Goal: Task Accomplishment & Management: Use online tool/utility

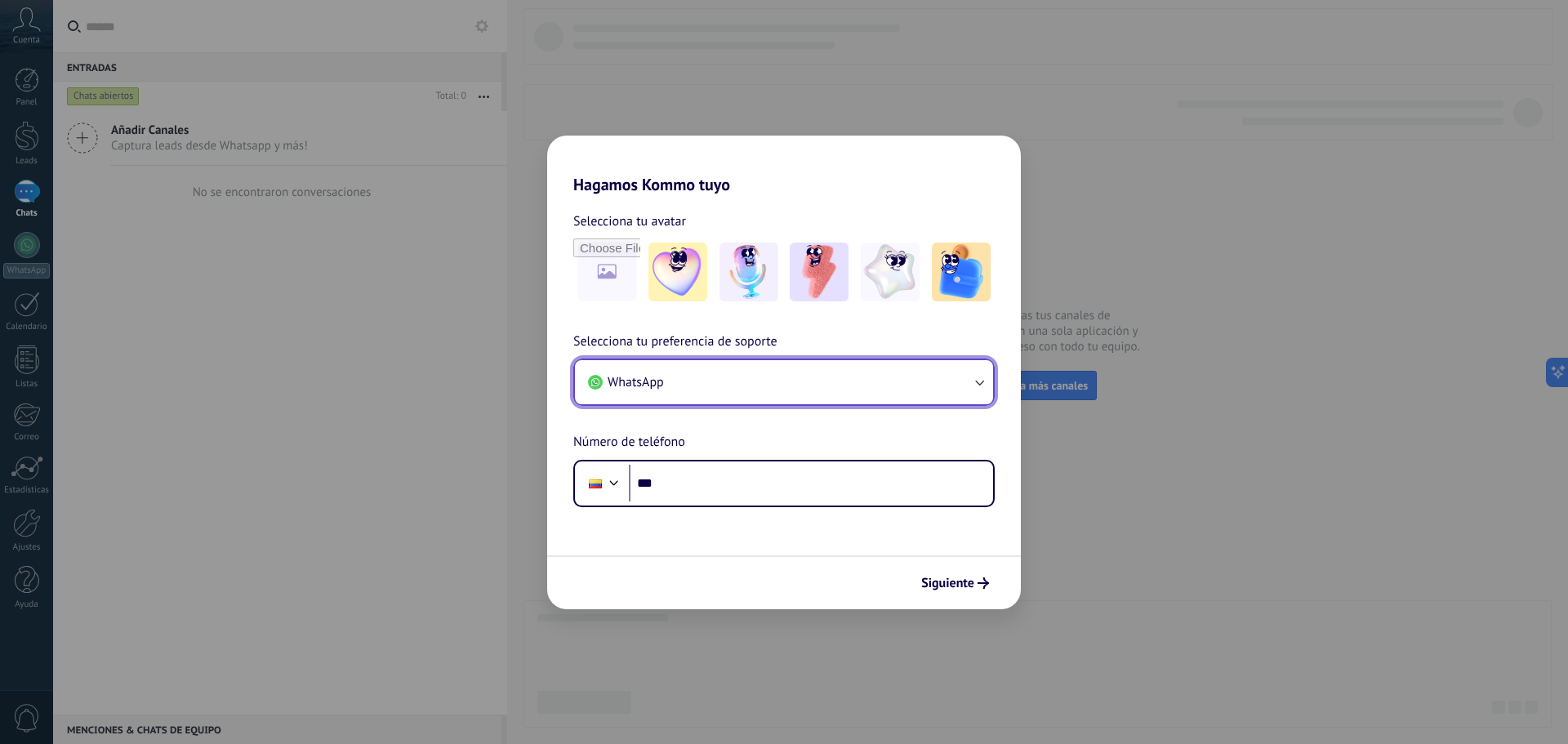
click at [736, 383] on button "WhatsApp" at bounding box center [784, 382] width 418 height 45
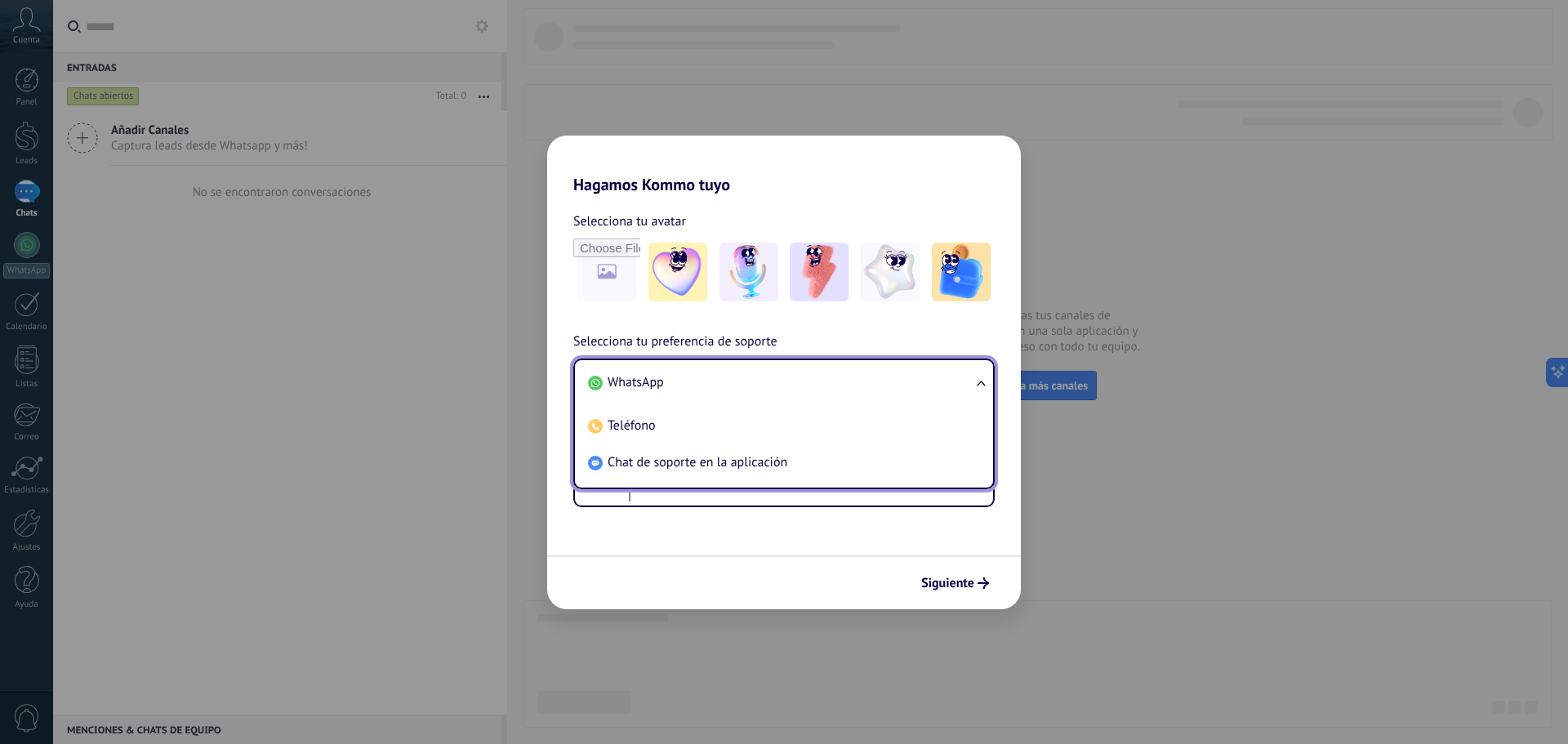
click at [635, 372] on li "WhatsApp" at bounding box center [781, 382] width 399 height 37
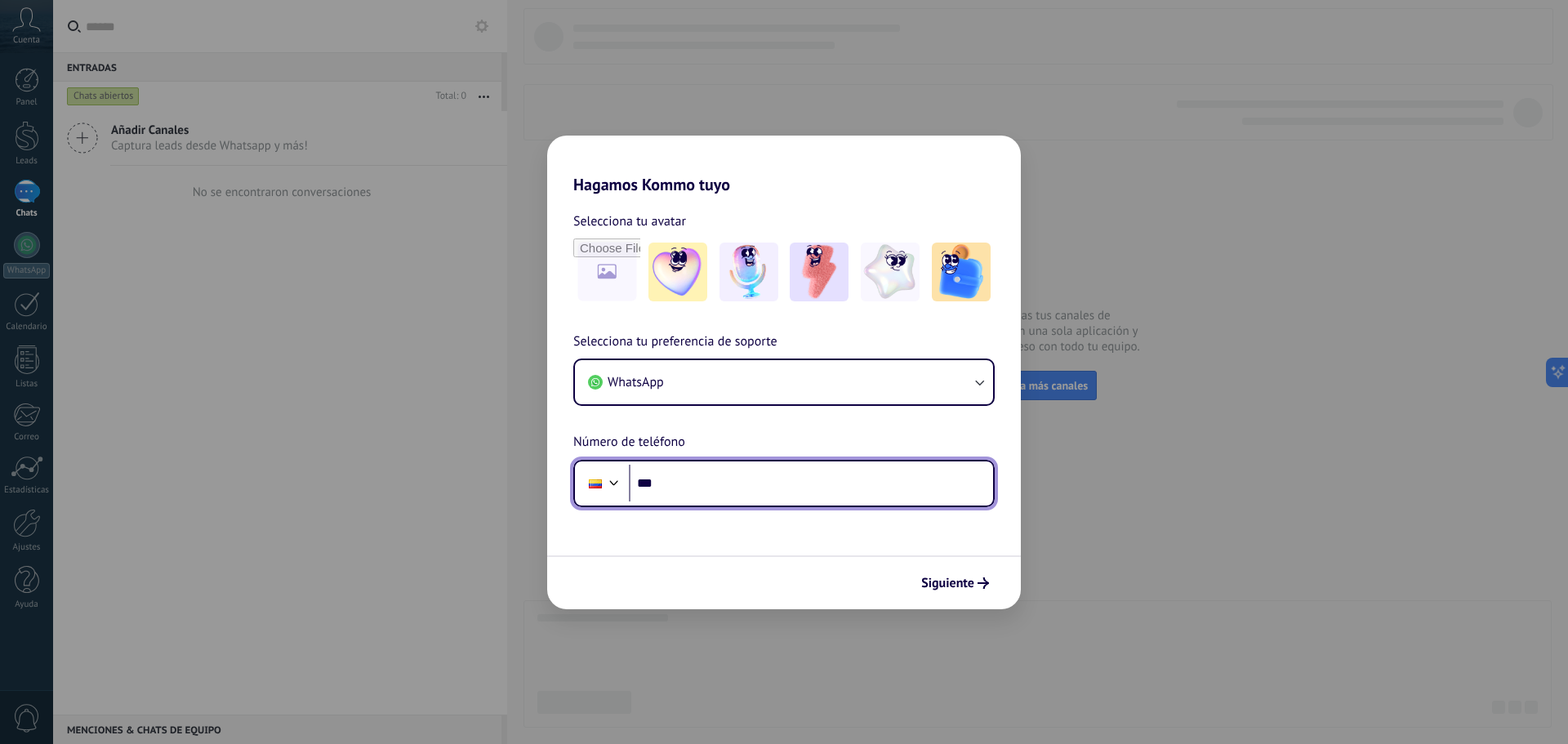
click at [703, 474] on input "***" at bounding box center [811, 483] width 364 height 38
type input "**********"
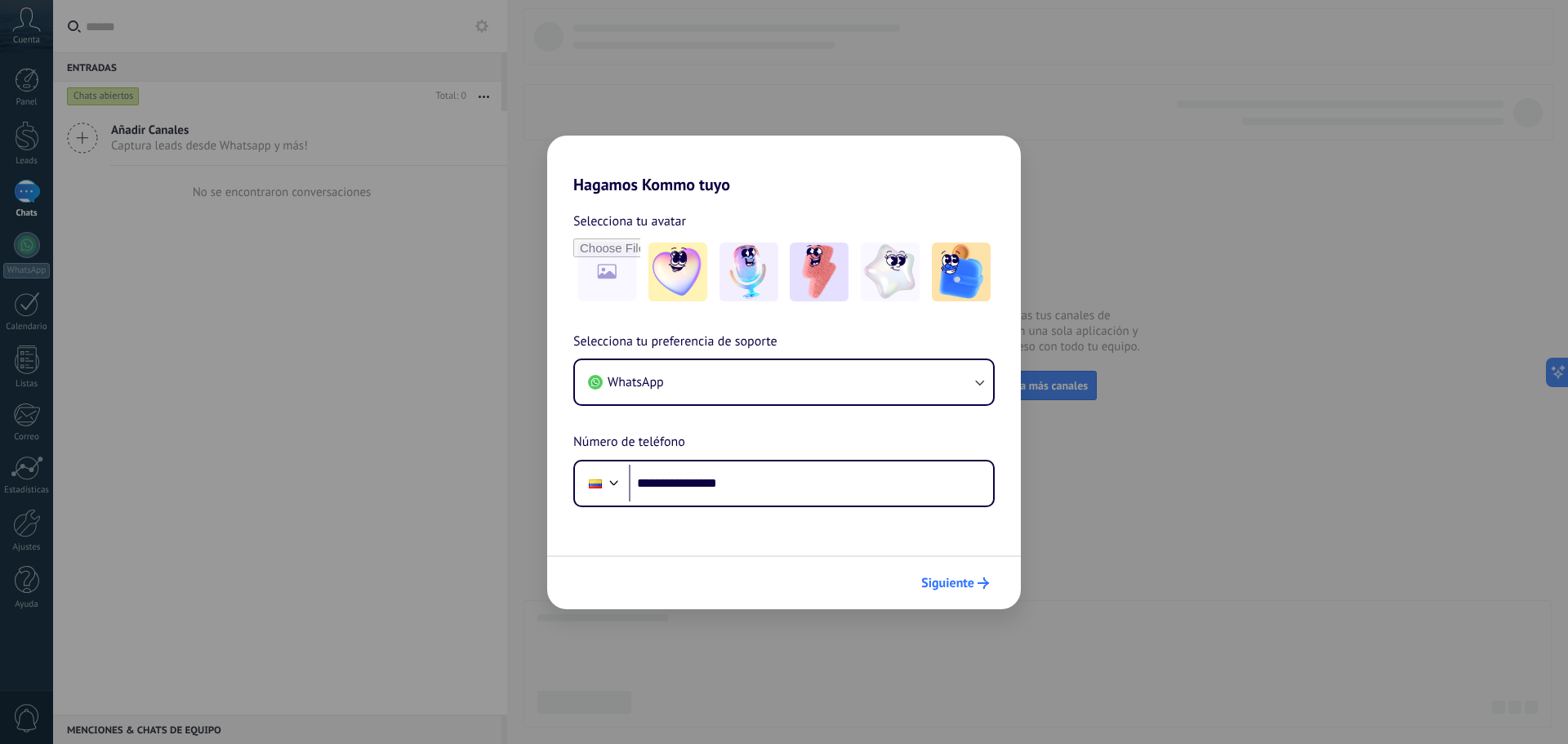
click at [977, 583] on span "Siguiente" at bounding box center [955, 583] width 68 height 11
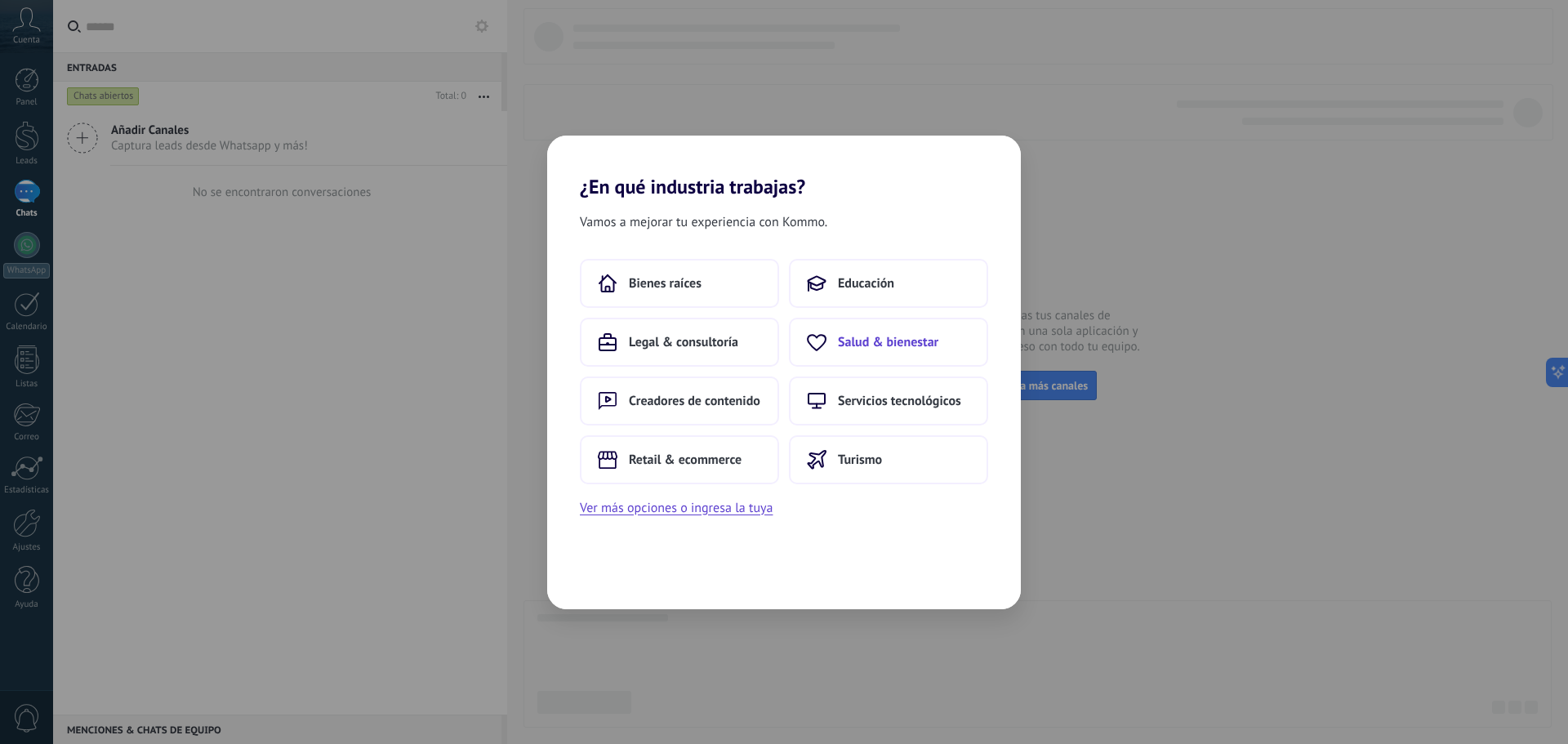
click at [891, 337] on span "Salud & bienestar" at bounding box center [888, 342] width 100 height 16
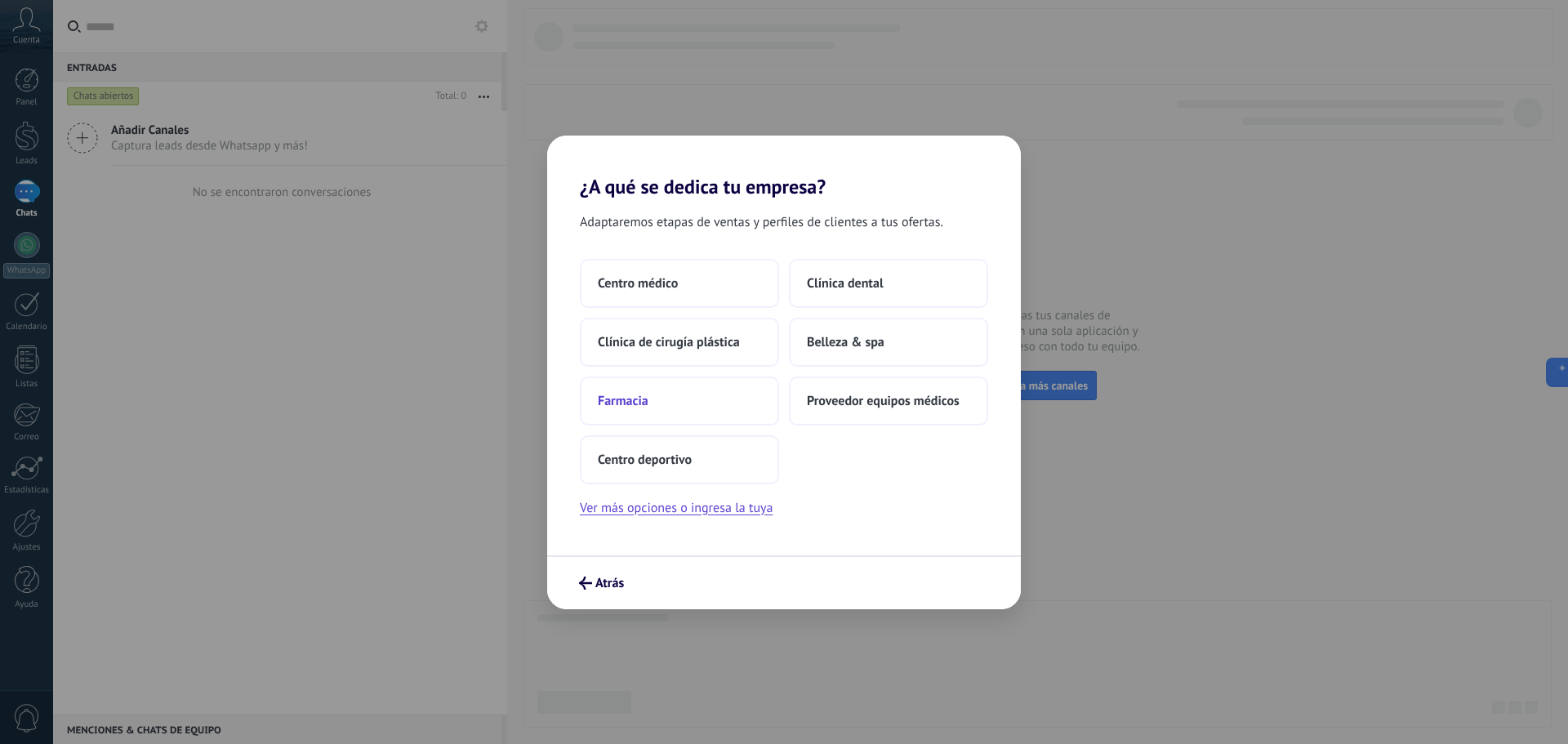
click at [658, 405] on button "Farmacia" at bounding box center [679, 401] width 199 height 49
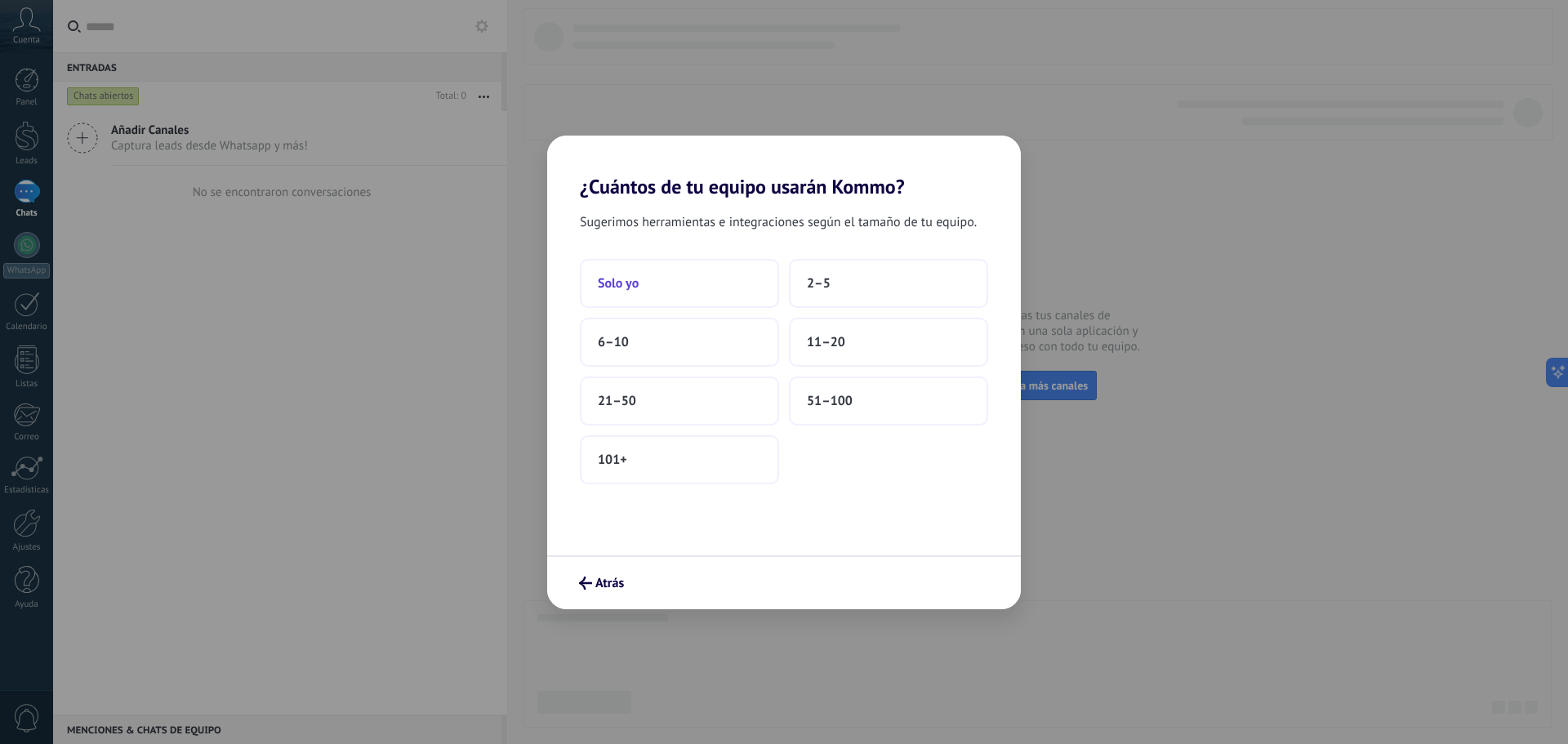
click at [640, 278] on button "Solo yo" at bounding box center [679, 283] width 199 height 49
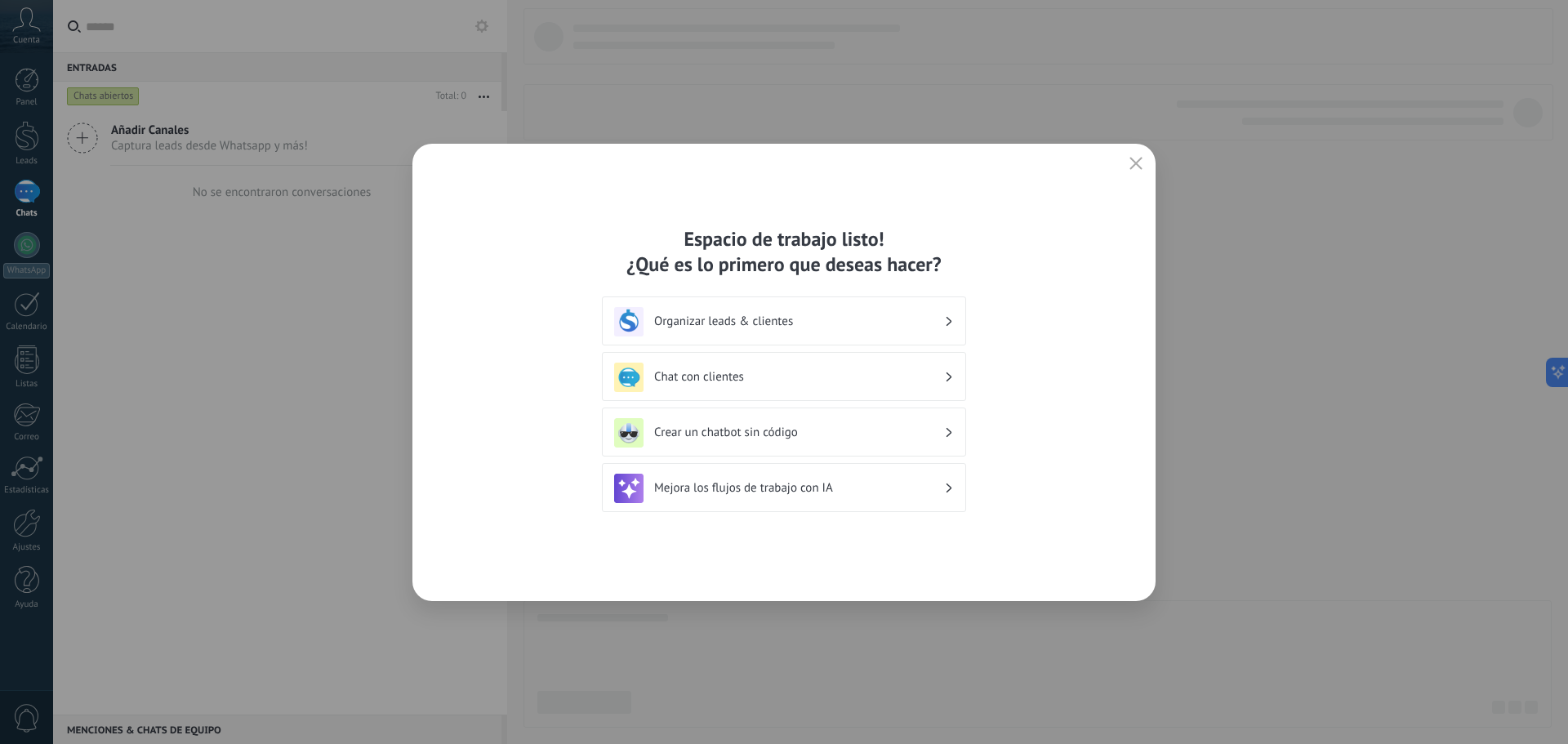
click at [742, 435] on h3 "Crear un chatbot sin código" at bounding box center [799, 432] width 290 height 15
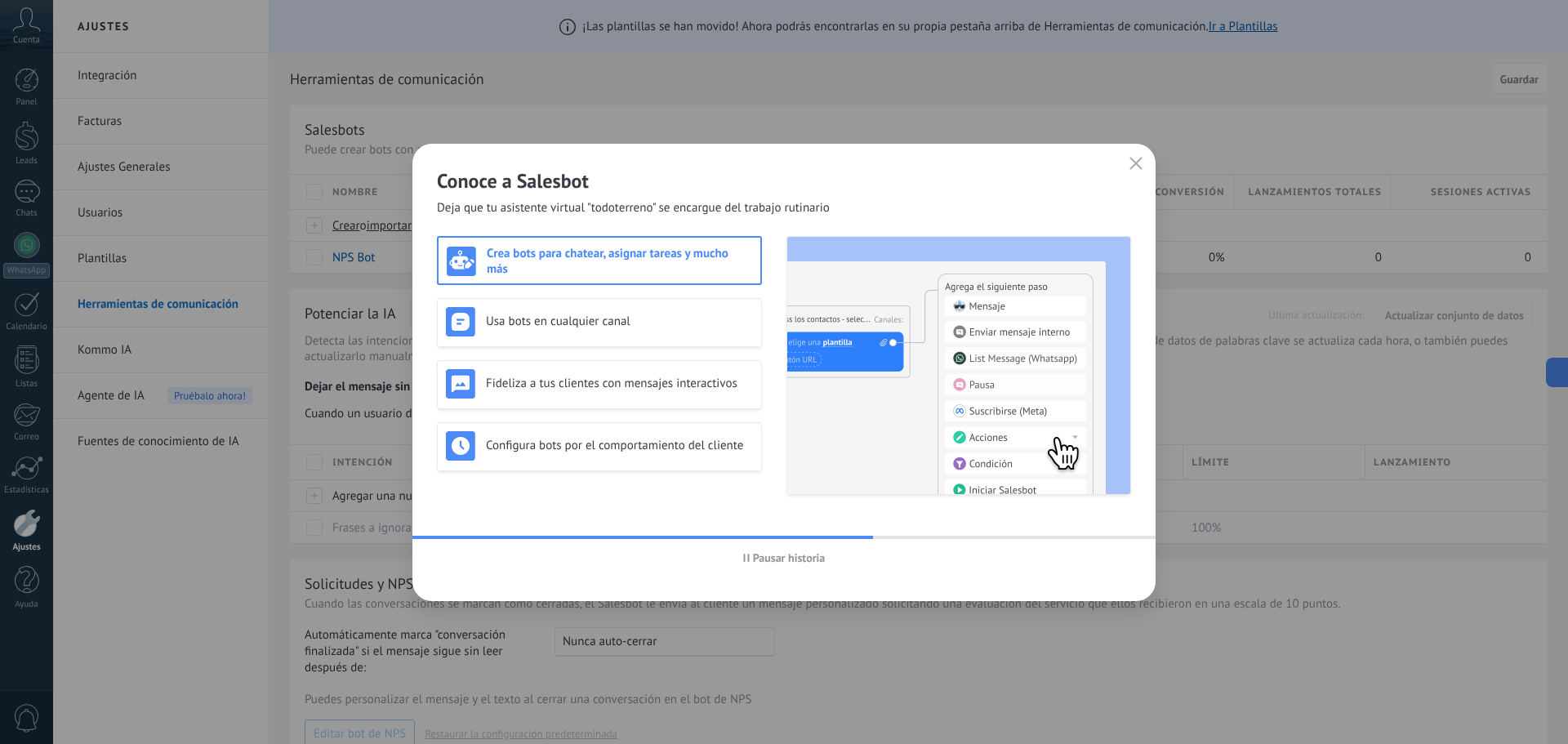
click at [571, 270] on h3 "Crea bots para chatear, asignar tareas y mucho más" at bounding box center [620, 261] width 265 height 31
click at [535, 322] on h3 "Usa bots en cualquier canal" at bounding box center [620, 321] width 267 height 15
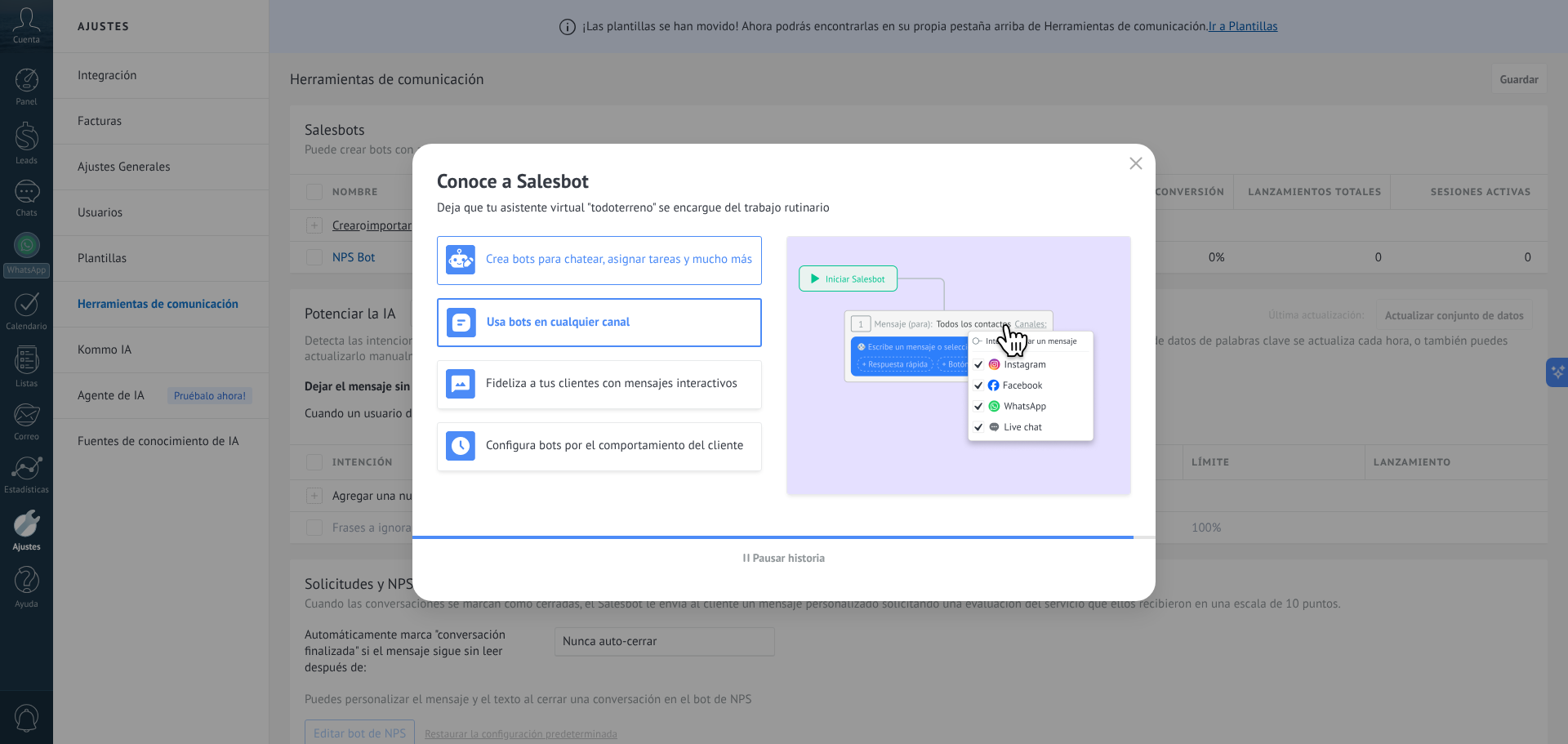
click at [538, 258] on h3 "Crea bots para chatear, asignar tareas y mucho más" at bounding box center [620, 259] width 267 height 15
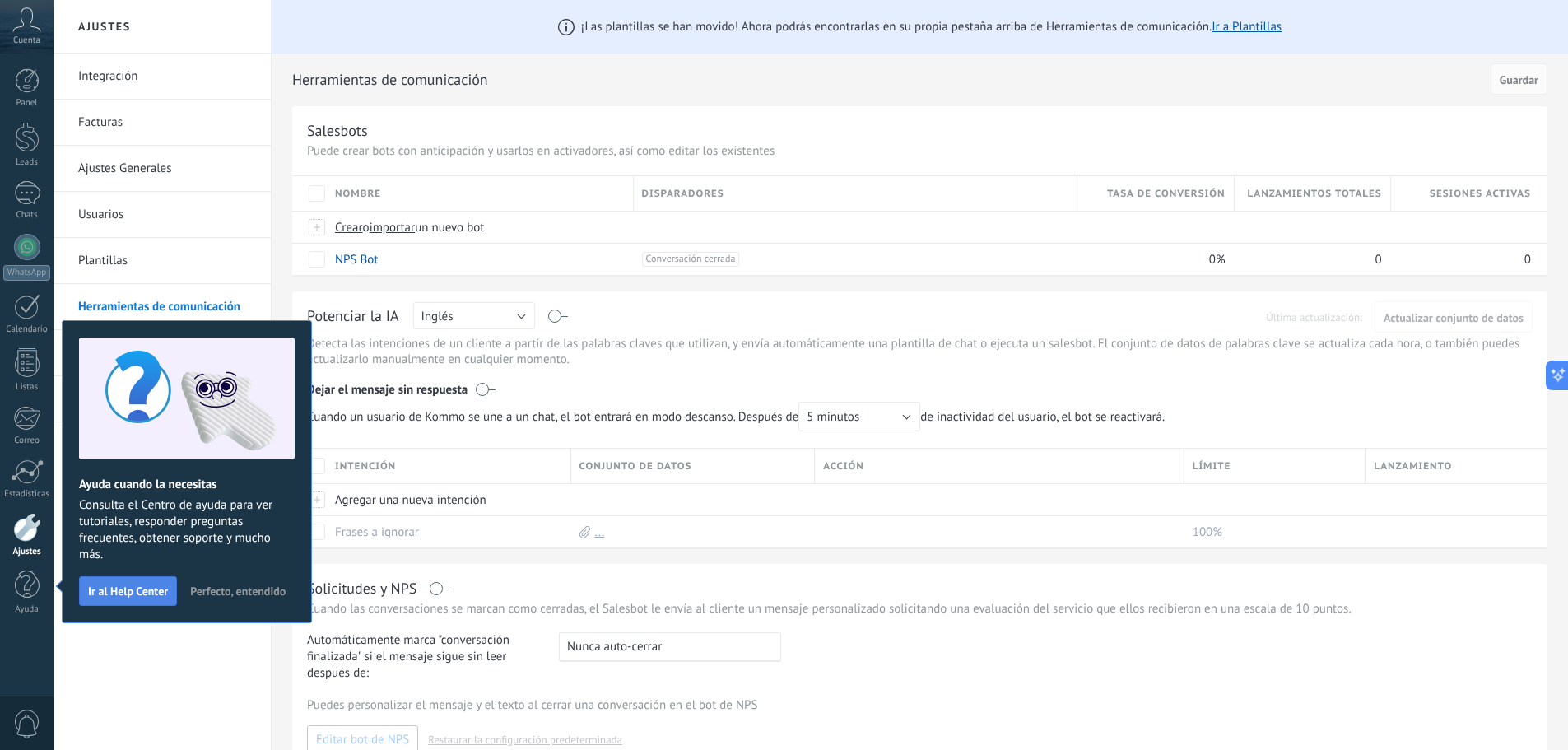
click at [140, 592] on span "Ir al Help Center" at bounding box center [128, 591] width 80 height 11
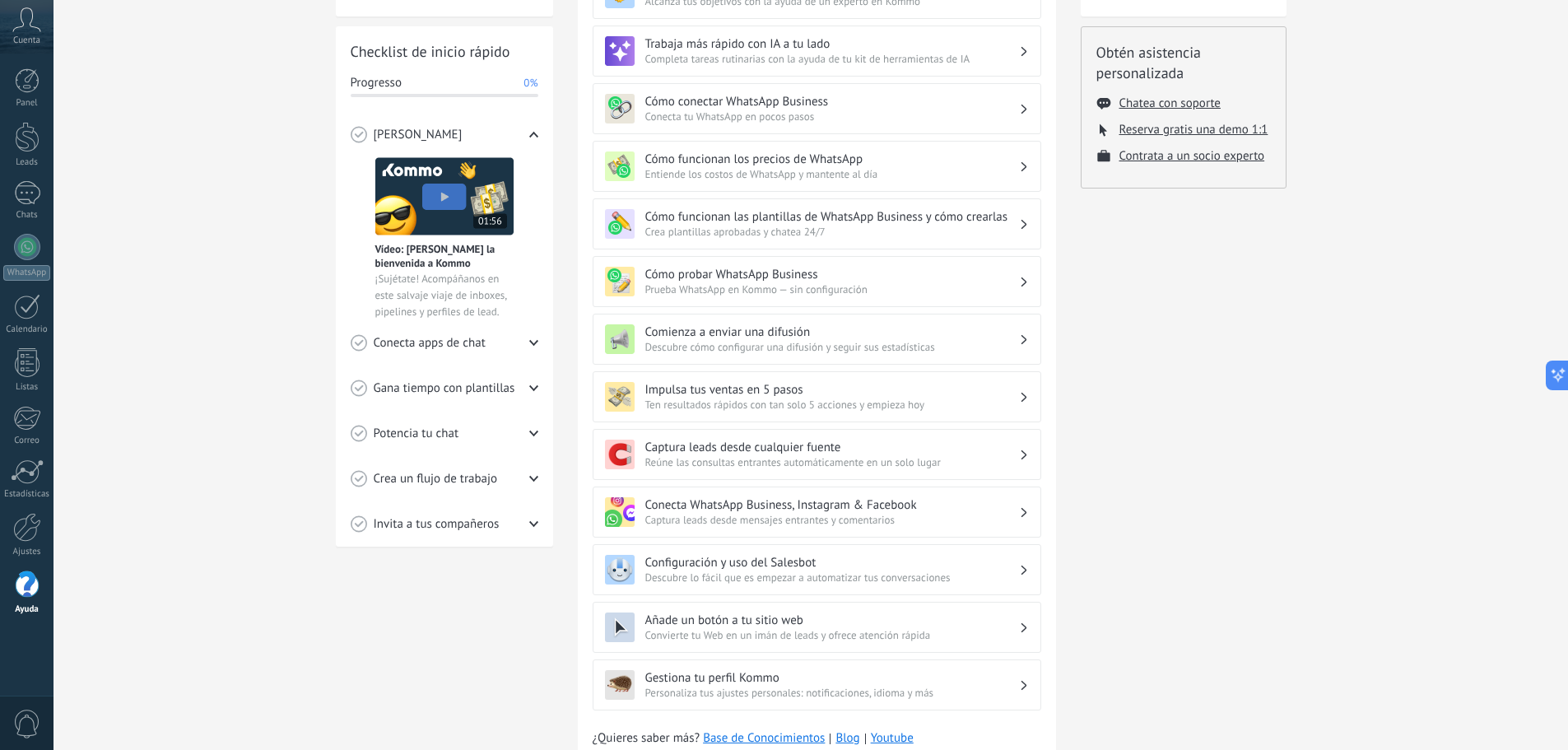
scroll to position [247, 0]
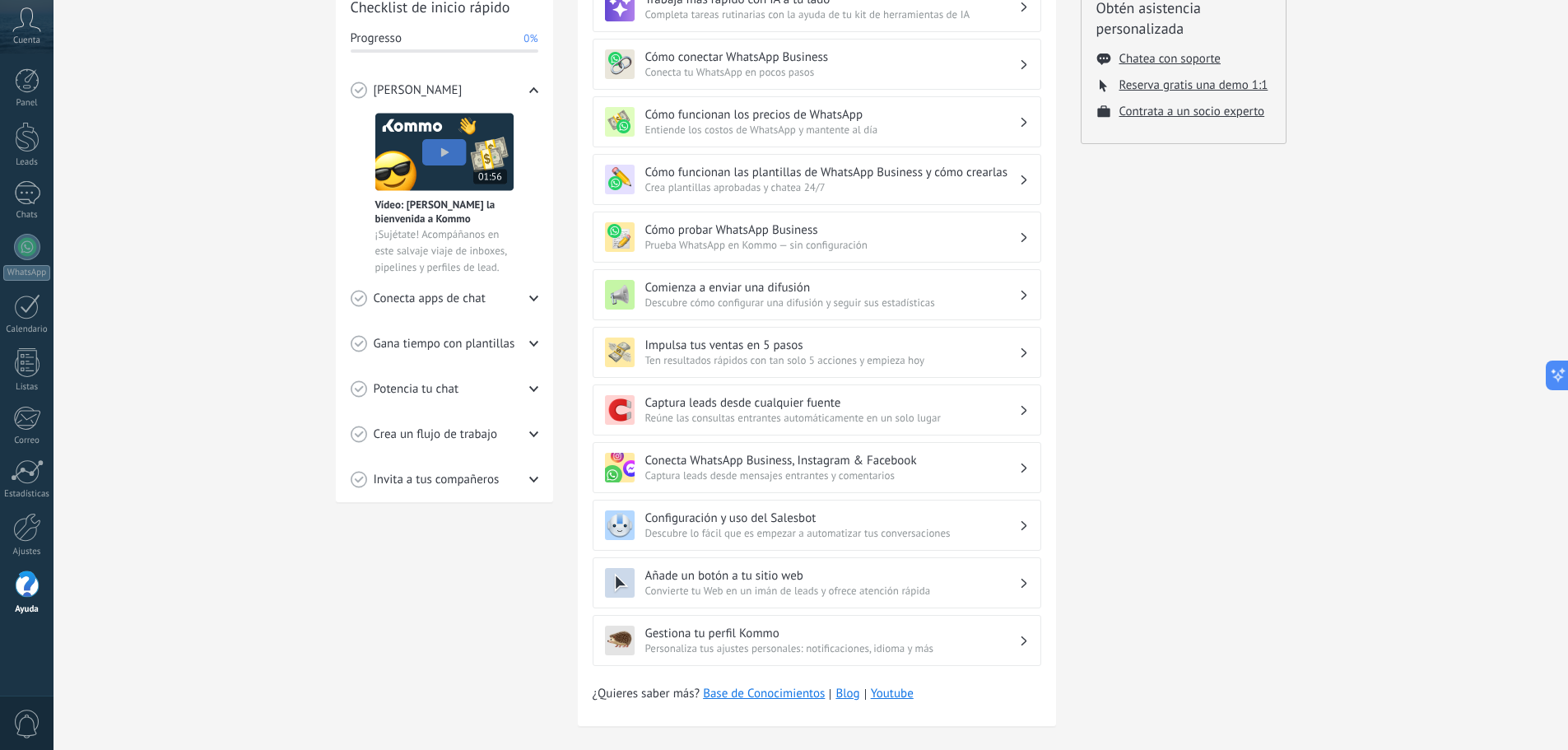
click at [819, 301] on span "Descubre cómo configurar una difusión y seguir sus estadísticas" at bounding box center [832, 302] width 373 height 14
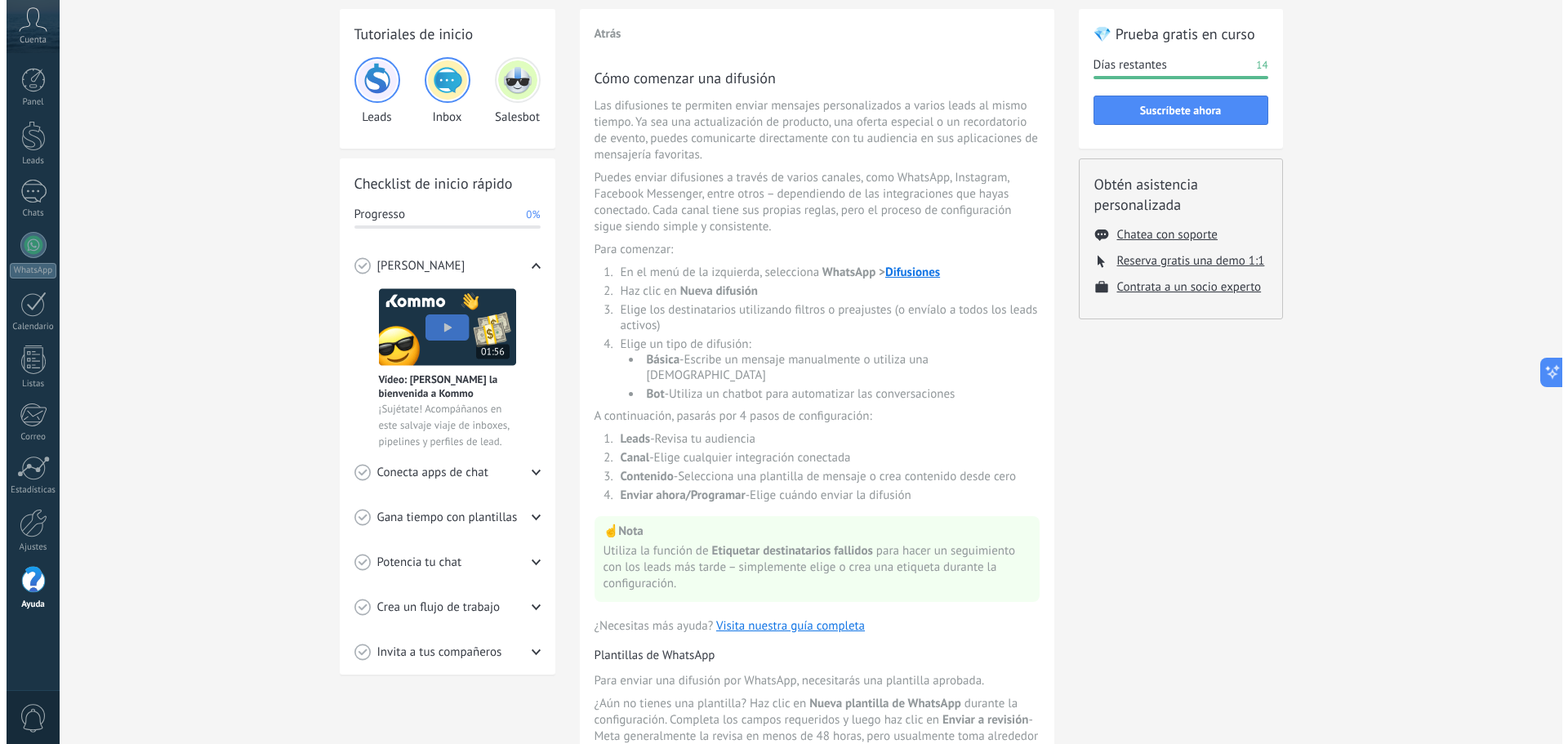
scroll to position [163, 0]
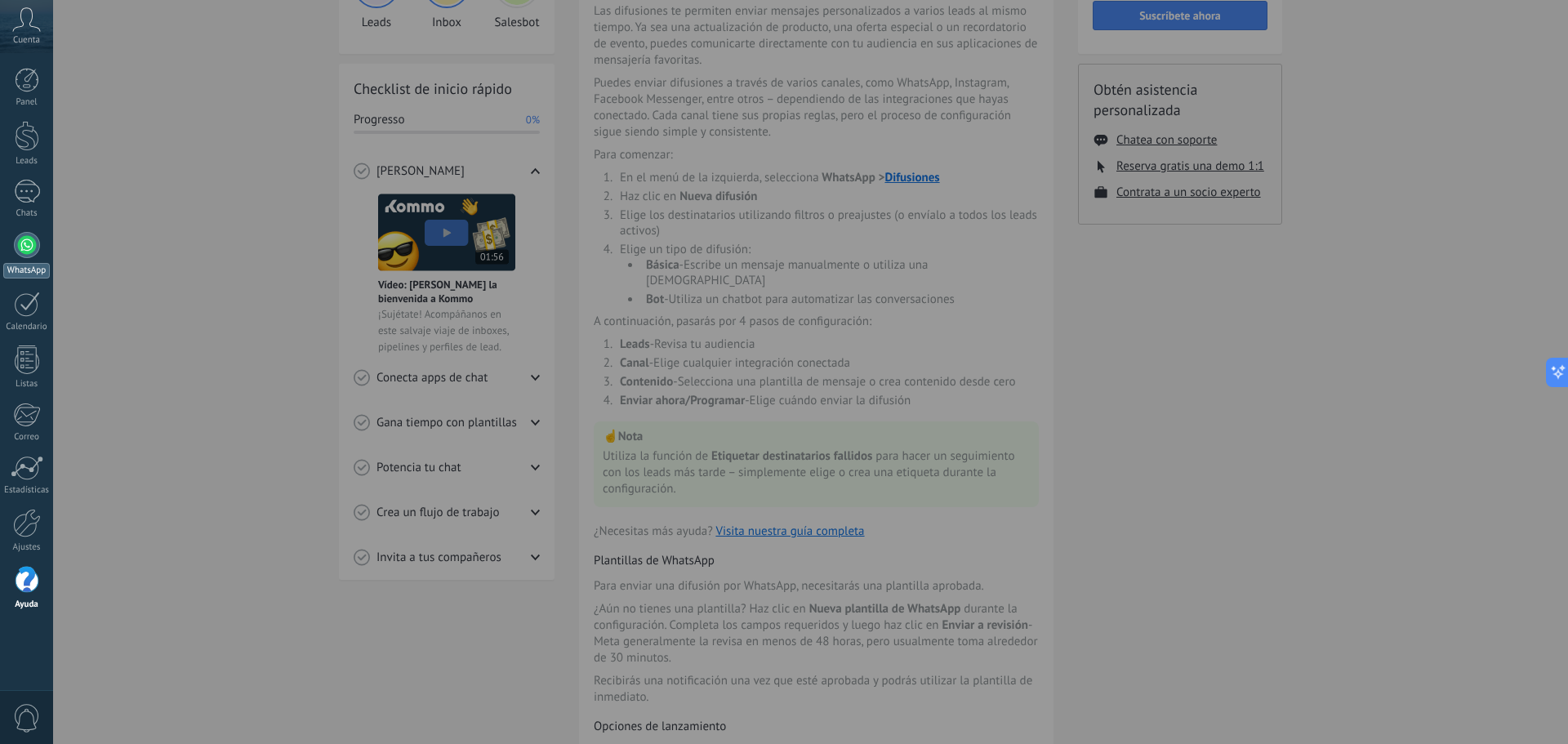
click at [24, 245] on div at bounding box center [27, 245] width 27 height 27
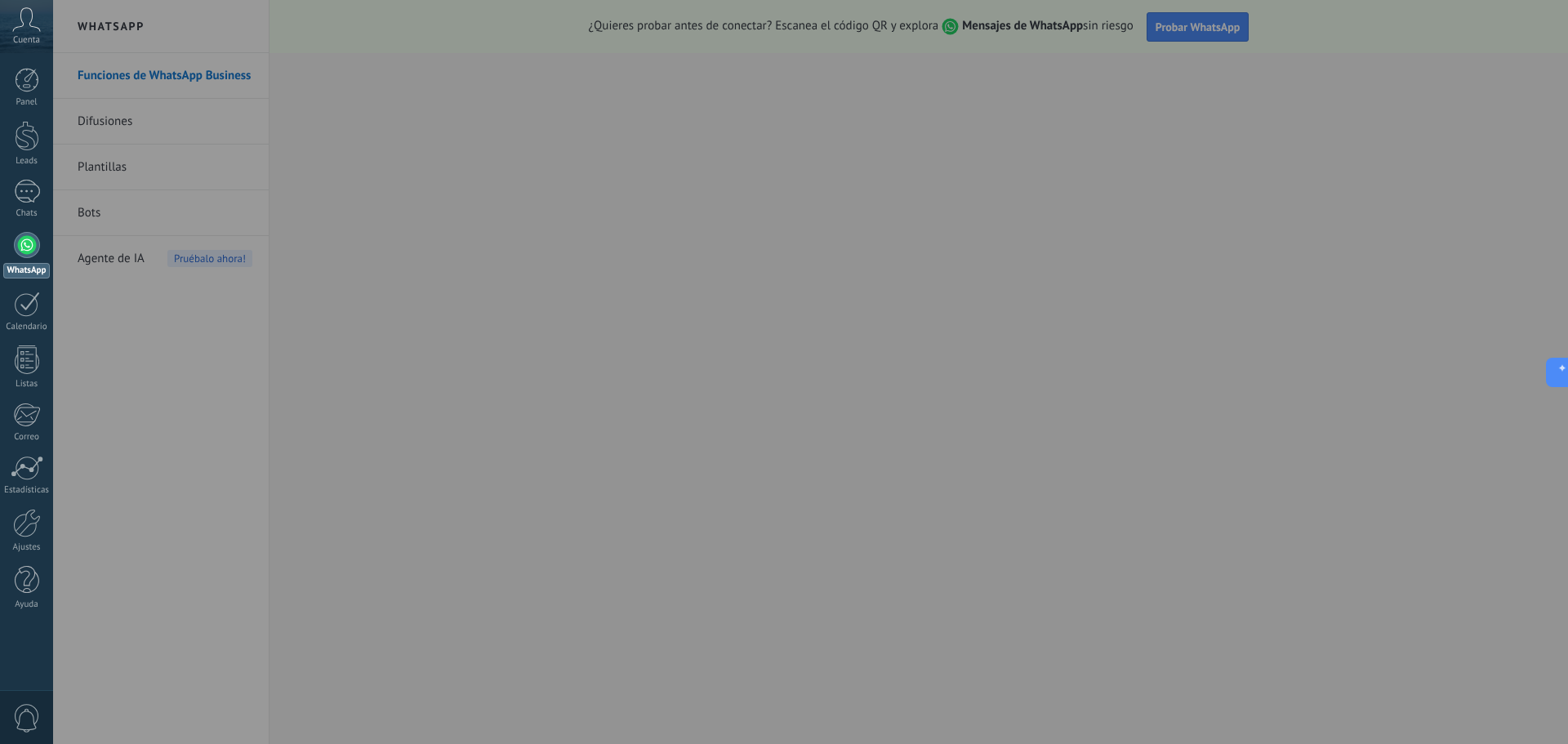
click at [530, 322] on div at bounding box center [837, 372] width 1568 height 744
click at [1462, 154] on div at bounding box center [837, 372] width 1568 height 744
click at [1559, 371] on icon at bounding box center [1552, 372] width 17 height 17
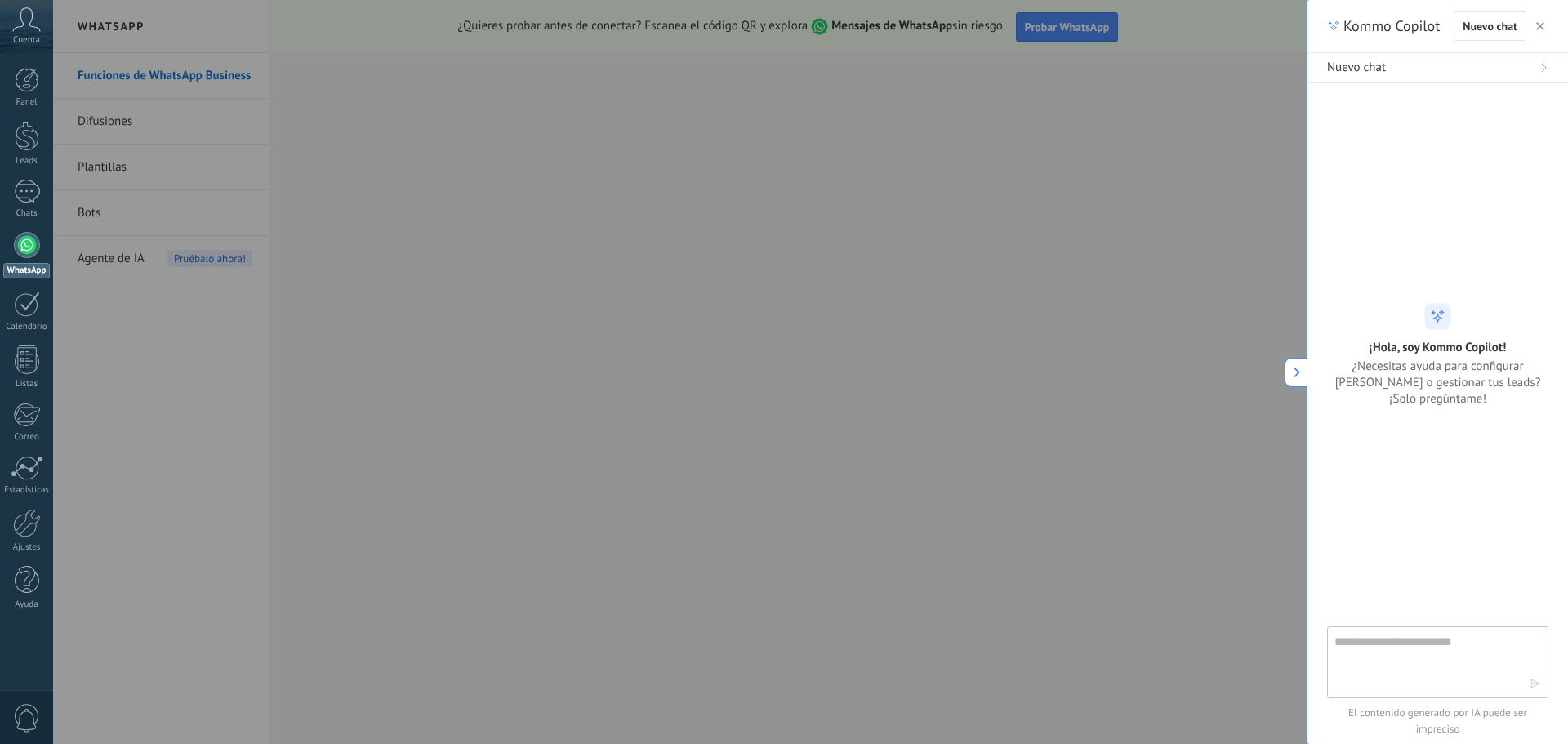
click at [1541, 21] on span "button" at bounding box center [1540, 27] width 9 height 11
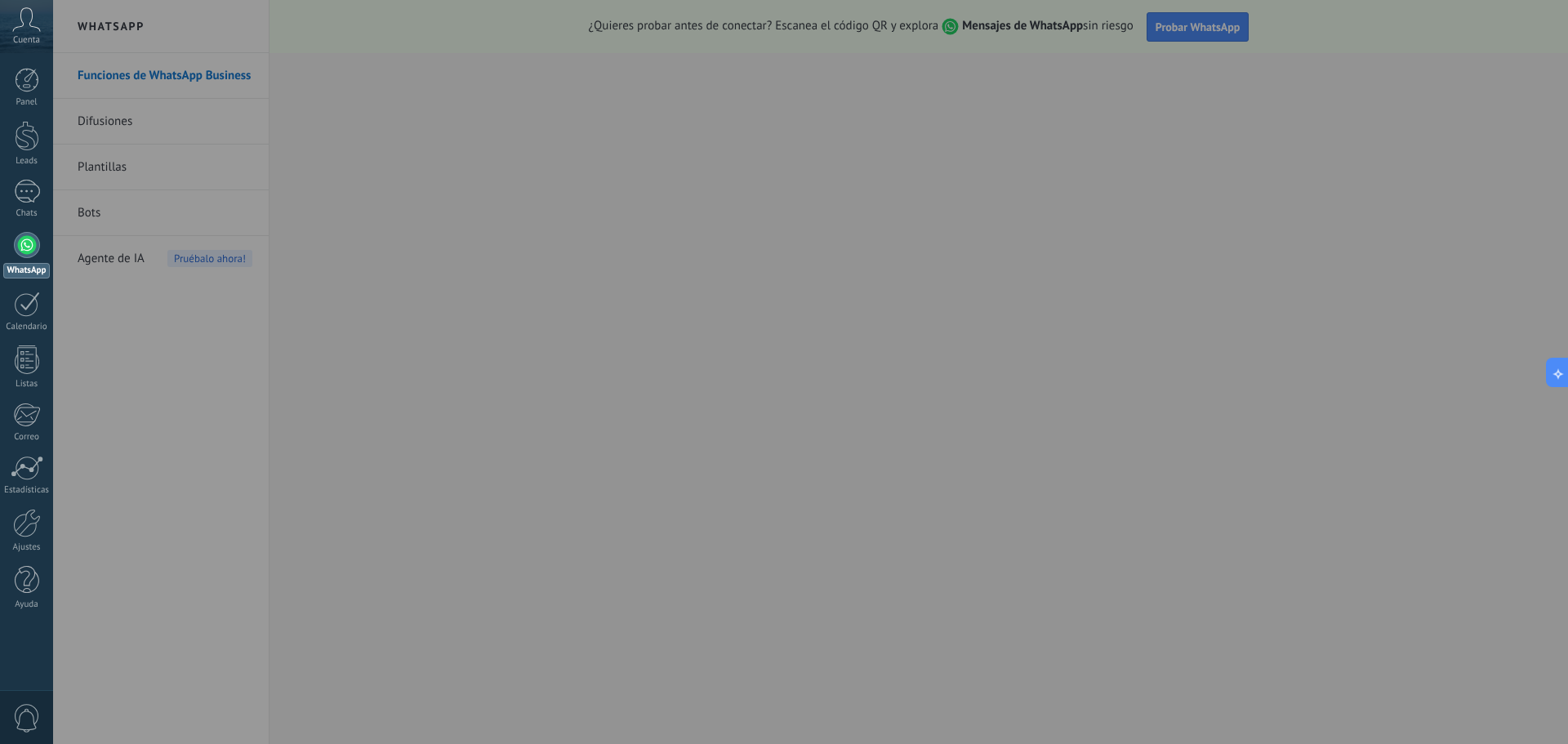
click at [1156, 31] on div at bounding box center [837, 372] width 1568 height 744
click at [33, 196] on div at bounding box center [27, 191] width 27 height 24
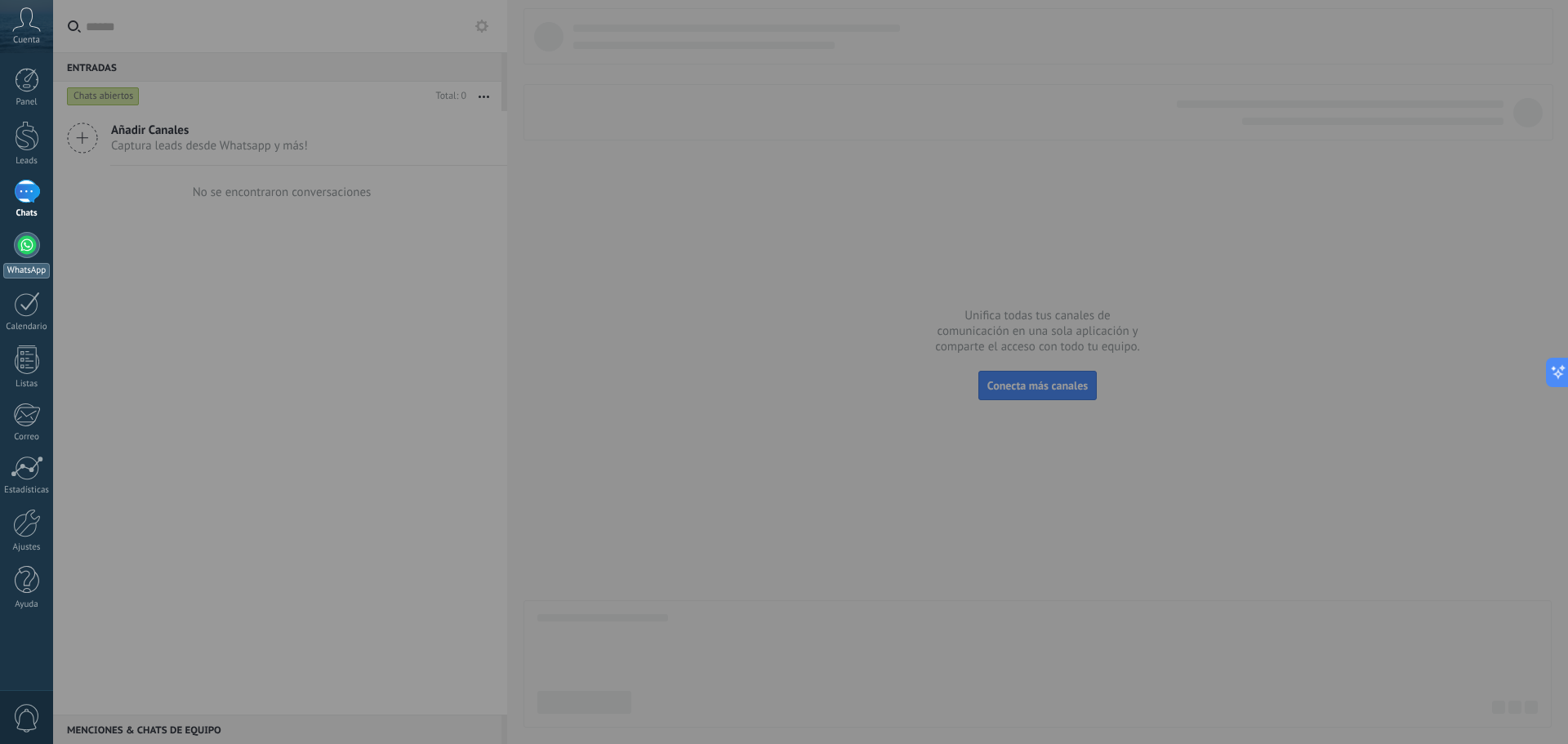
click at [24, 243] on div at bounding box center [27, 245] width 27 height 27
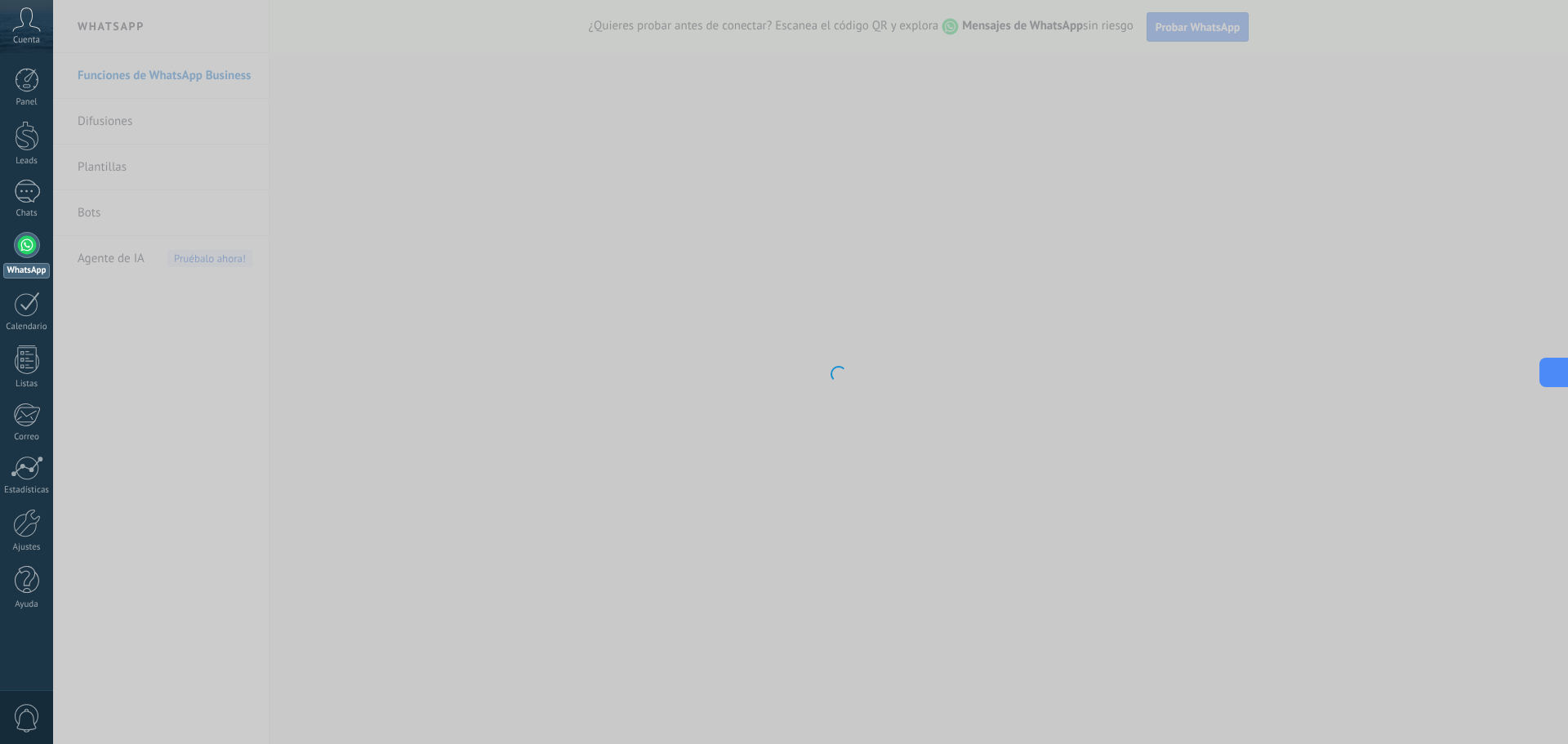
click at [1555, 367] on icon at bounding box center [1552, 372] width 17 height 17
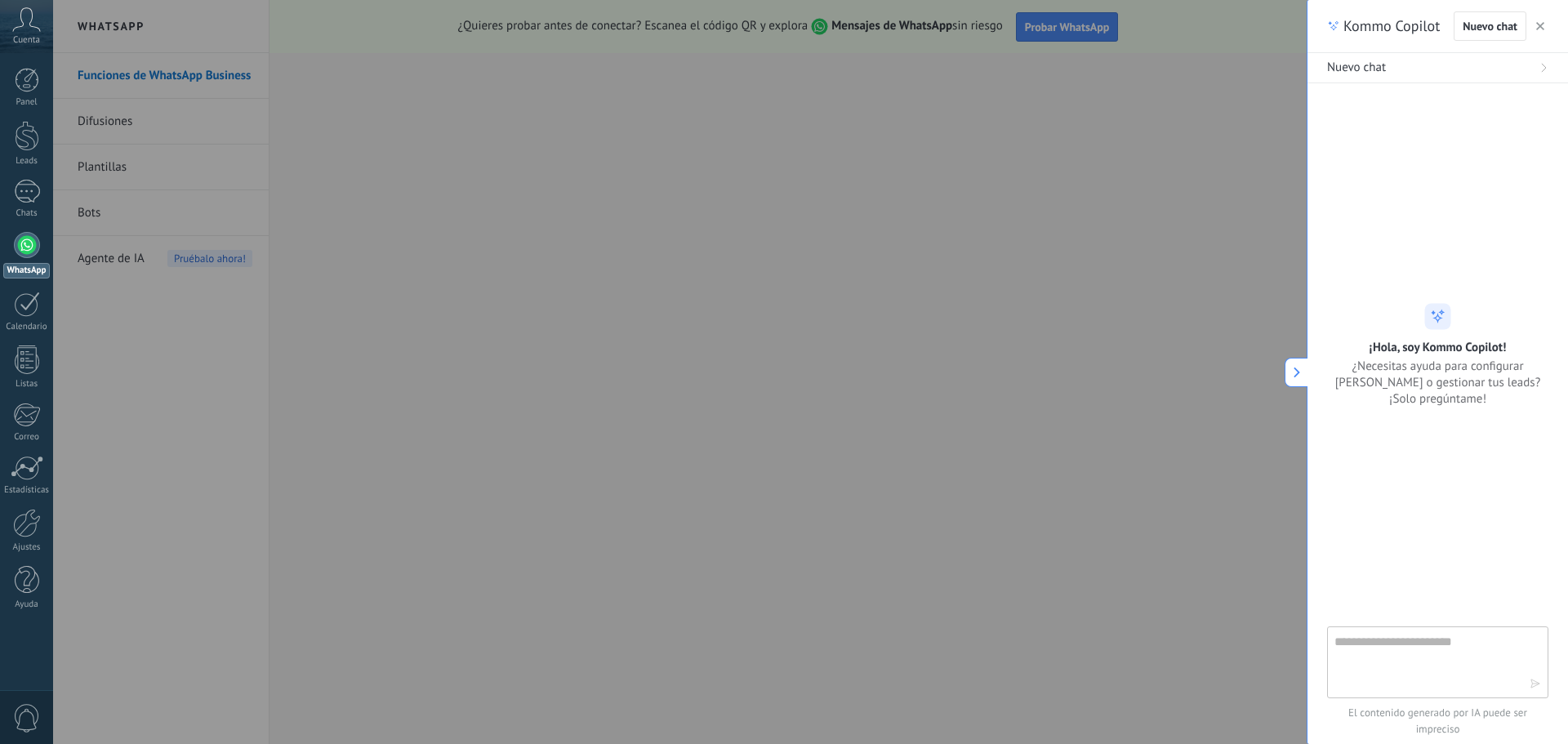
click at [1353, 68] on span "Nuevo chat" at bounding box center [1357, 67] width 59 height 16
click at [1541, 70] on icon at bounding box center [1543, 67] width 9 height 9
click at [1363, 661] on textarea at bounding box center [1426, 662] width 184 height 59
type textarea "**********"
click at [1536, 684] on icon "button" at bounding box center [1535, 683] width 11 height 11
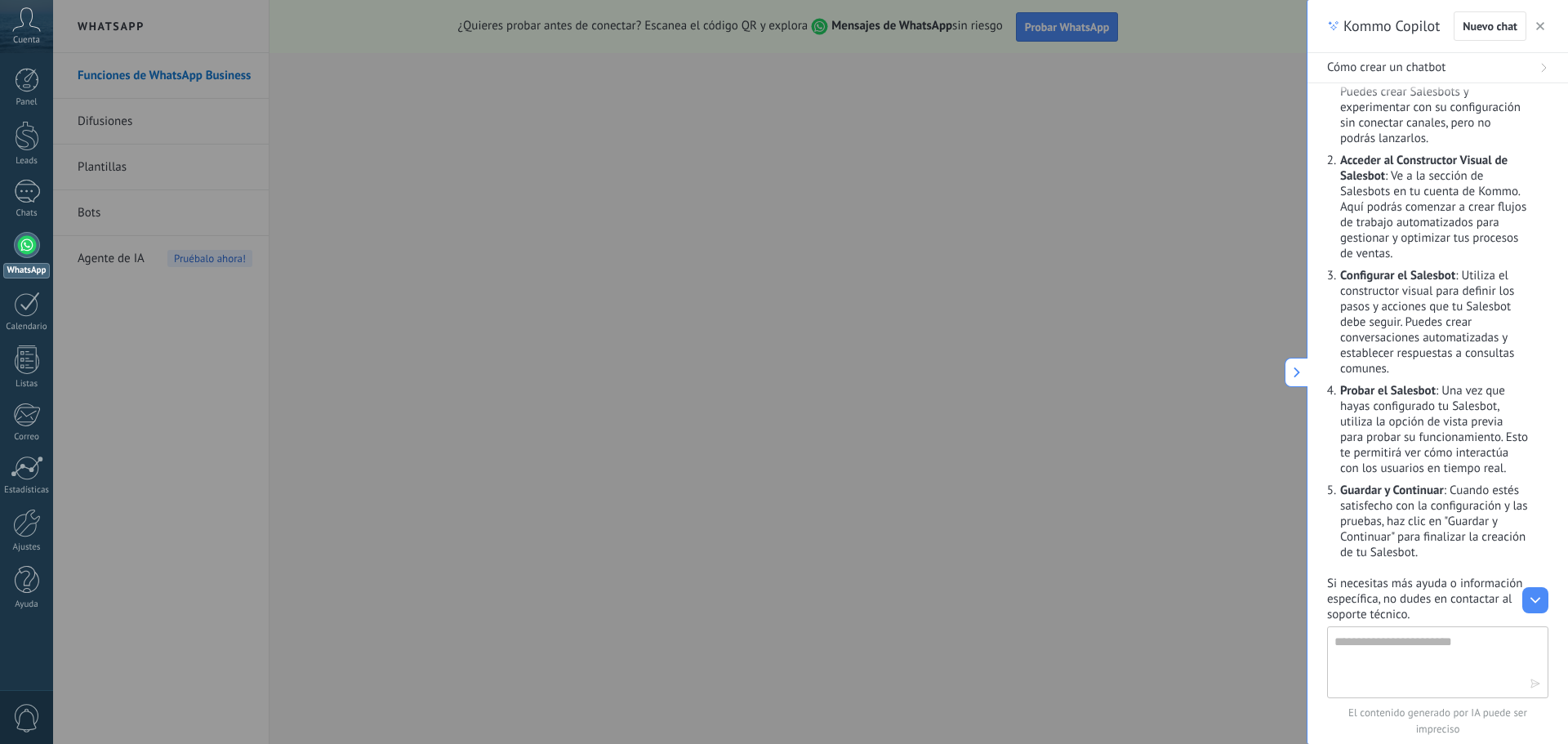
scroll to position [245, 0]
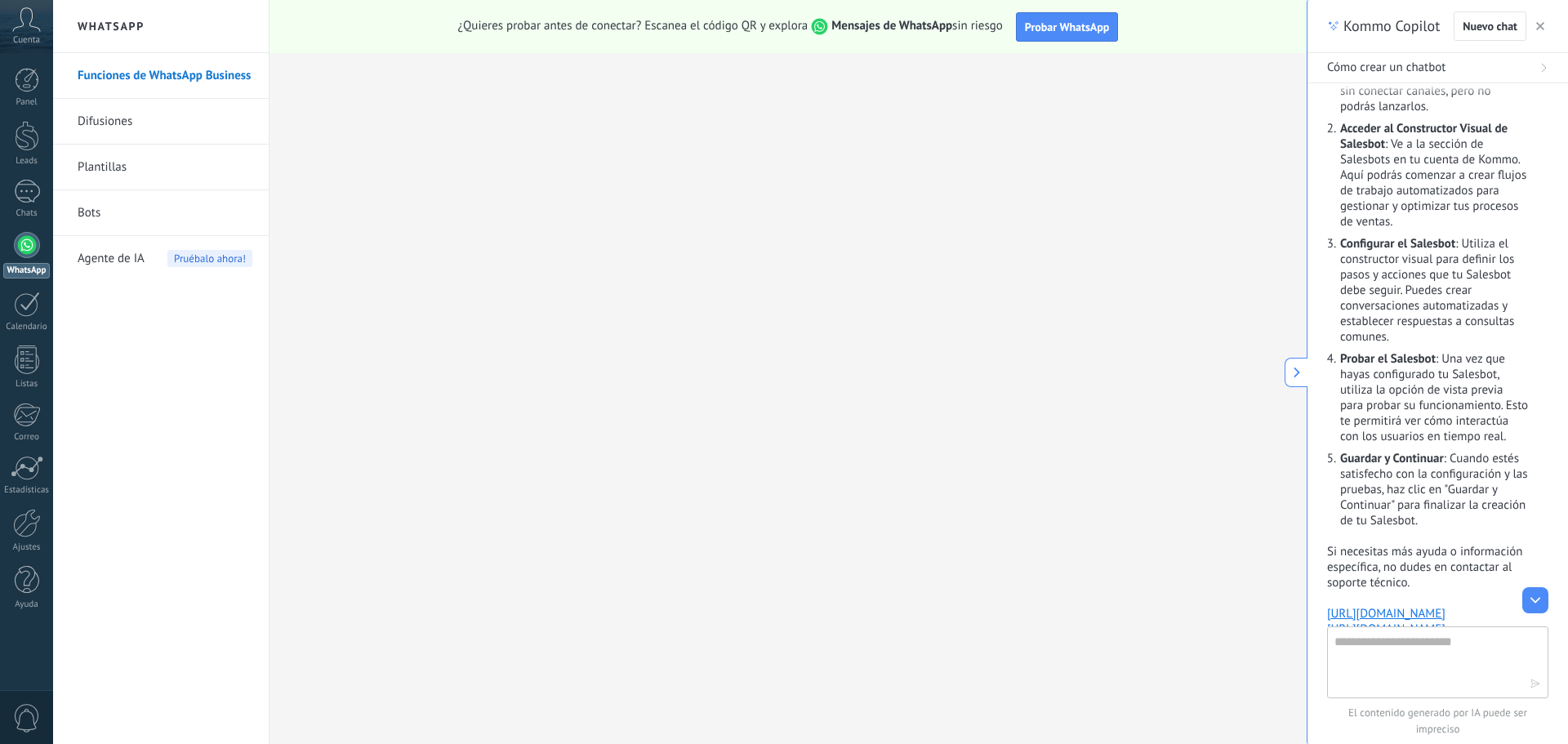
click at [26, 20] on icon at bounding box center [27, 20] width 28 height 25
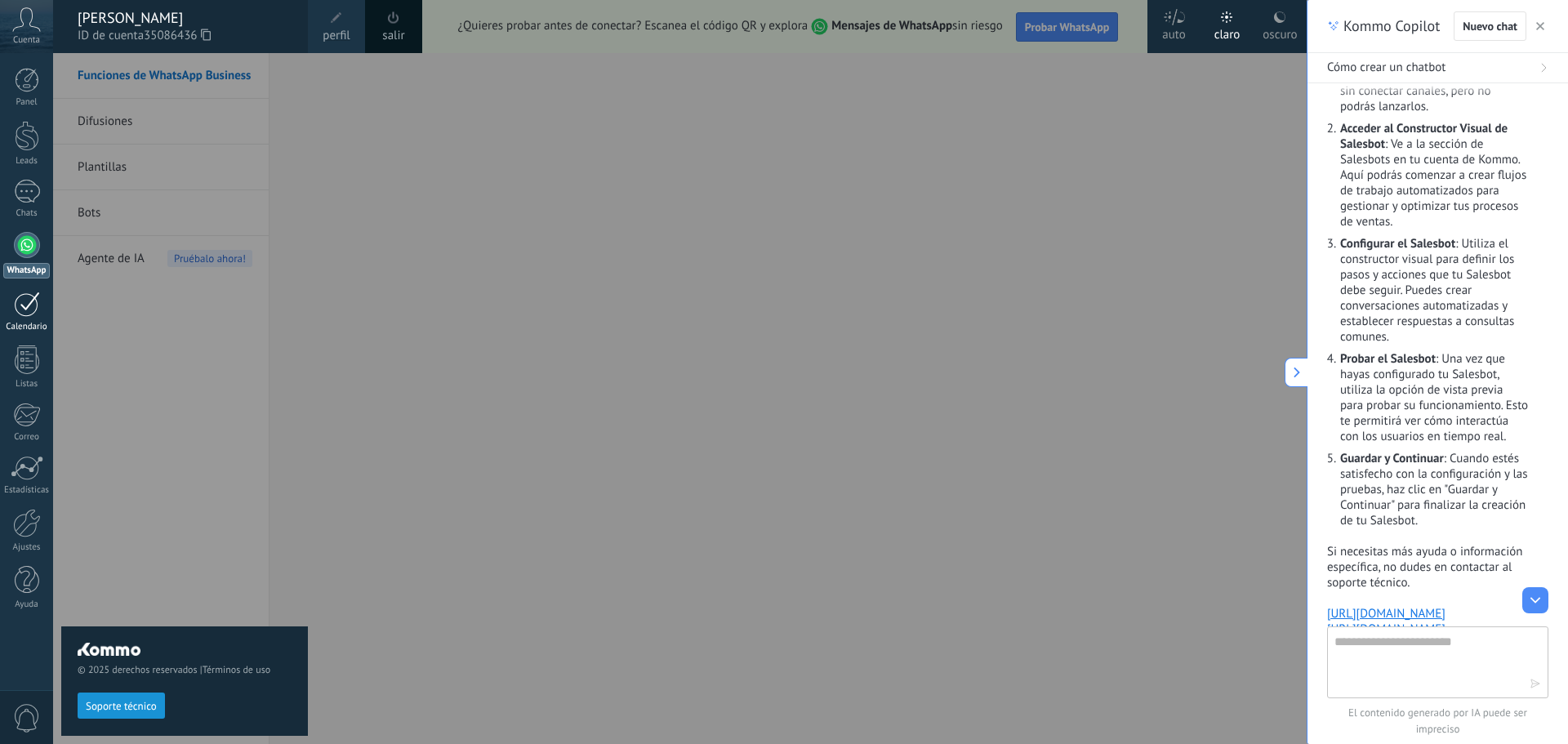
click at [34, 309] on div at bounding box center [27, 304] width 27 height 26
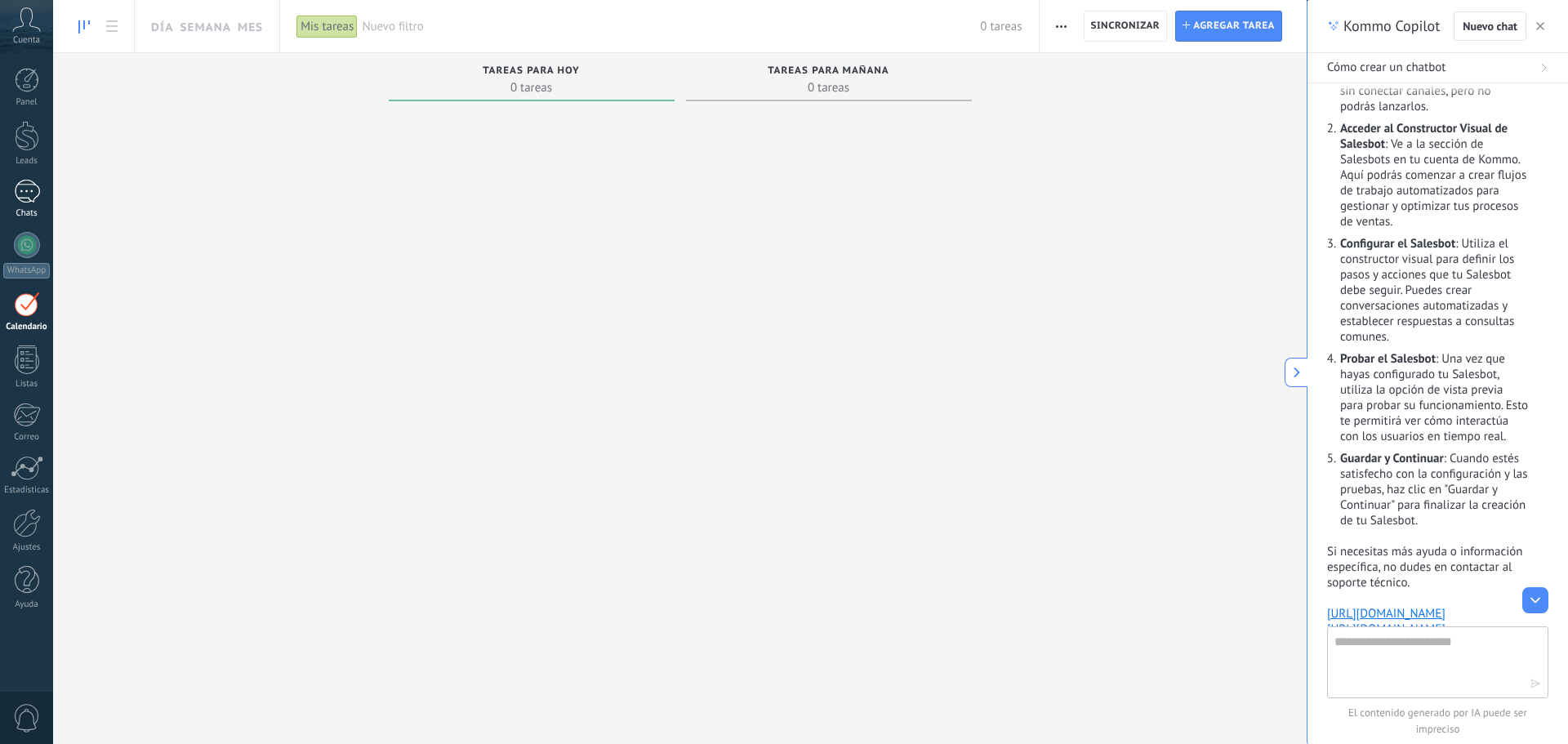
click at [22, 187] on div at bounding box center [27, 191] width 27 height 24
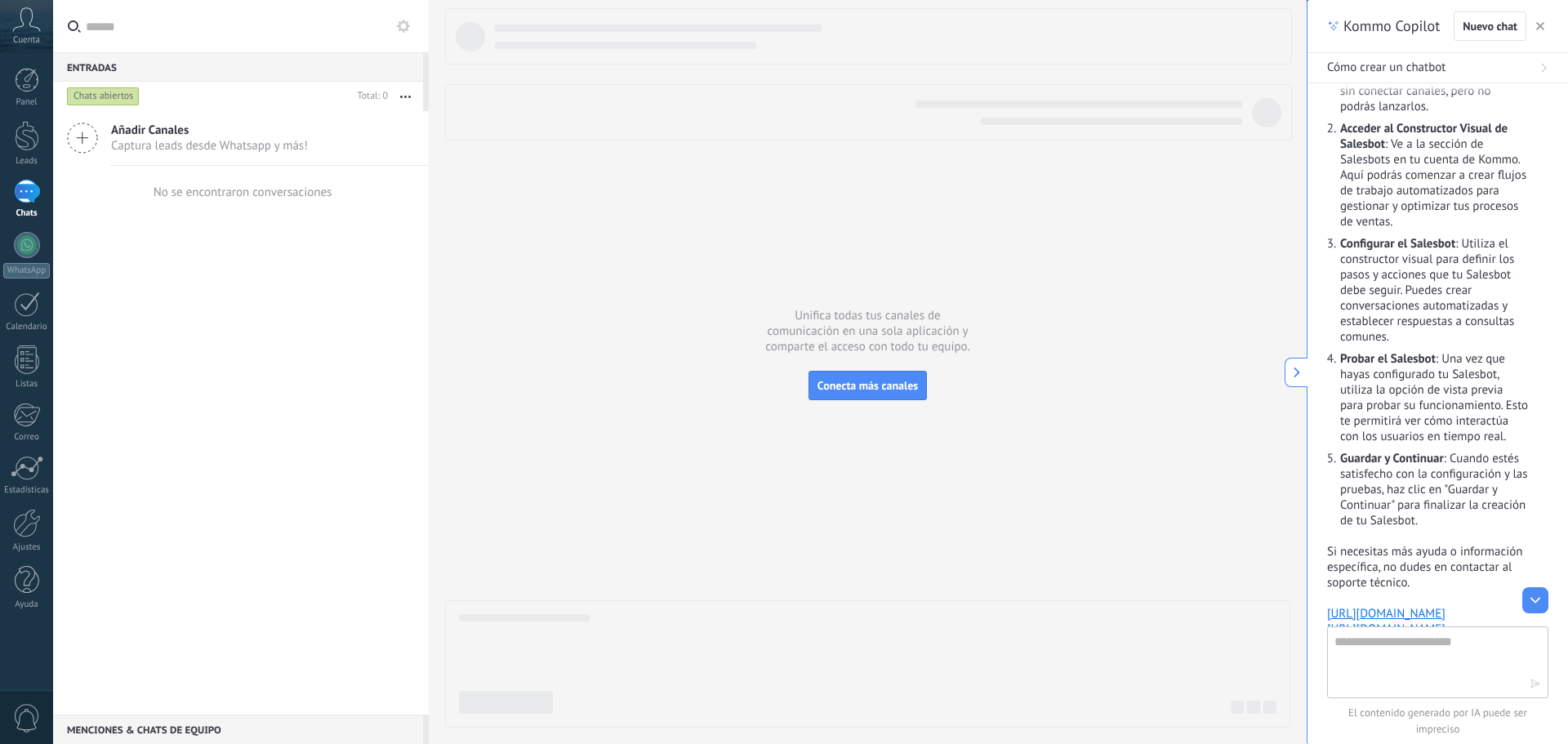
click at [154, 137] on span "Añadir Canales" at bounding box center [209, 130] width 197 height 15
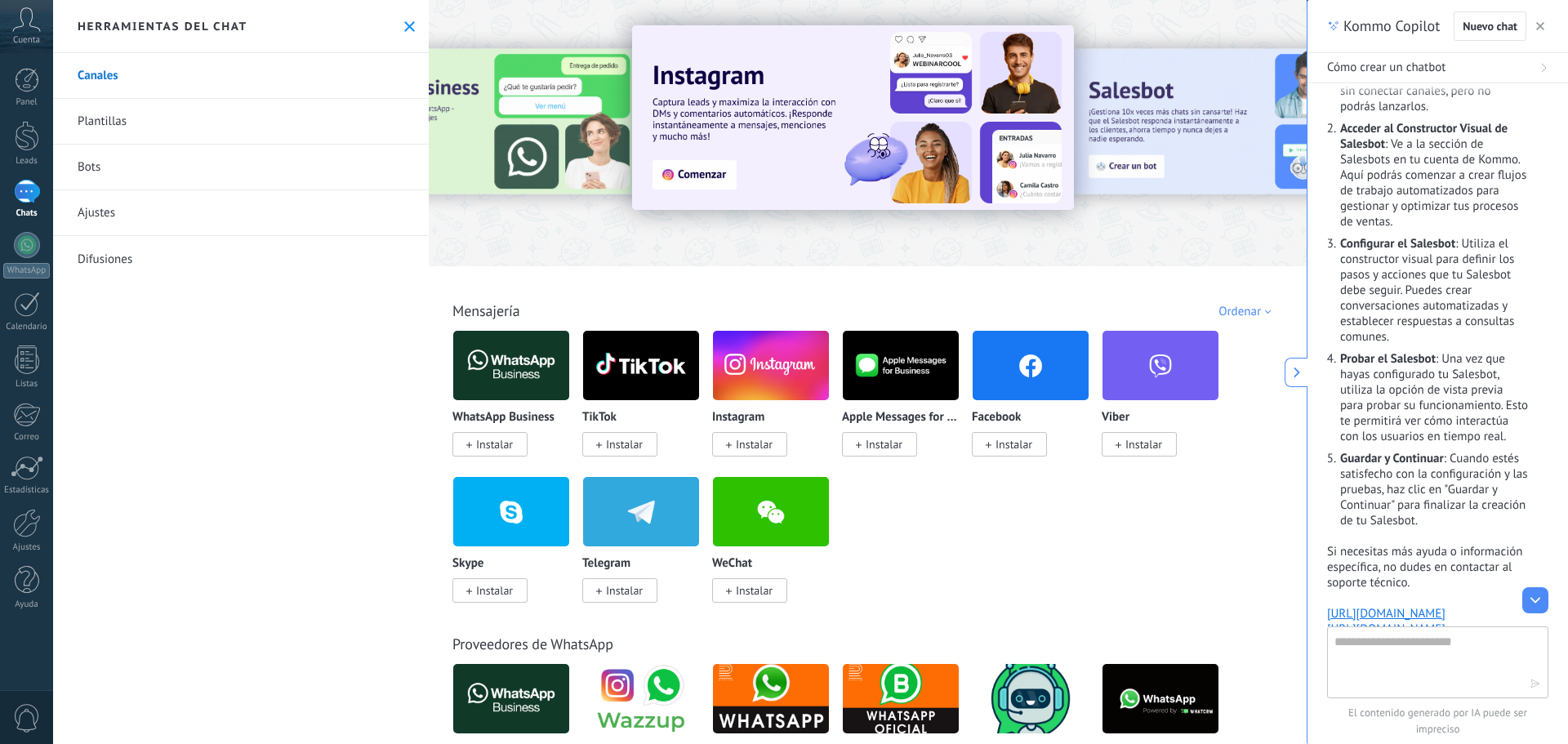
click at [491, 445] on span "Instalar" at bounding box center [495, 445] width 37 height 15
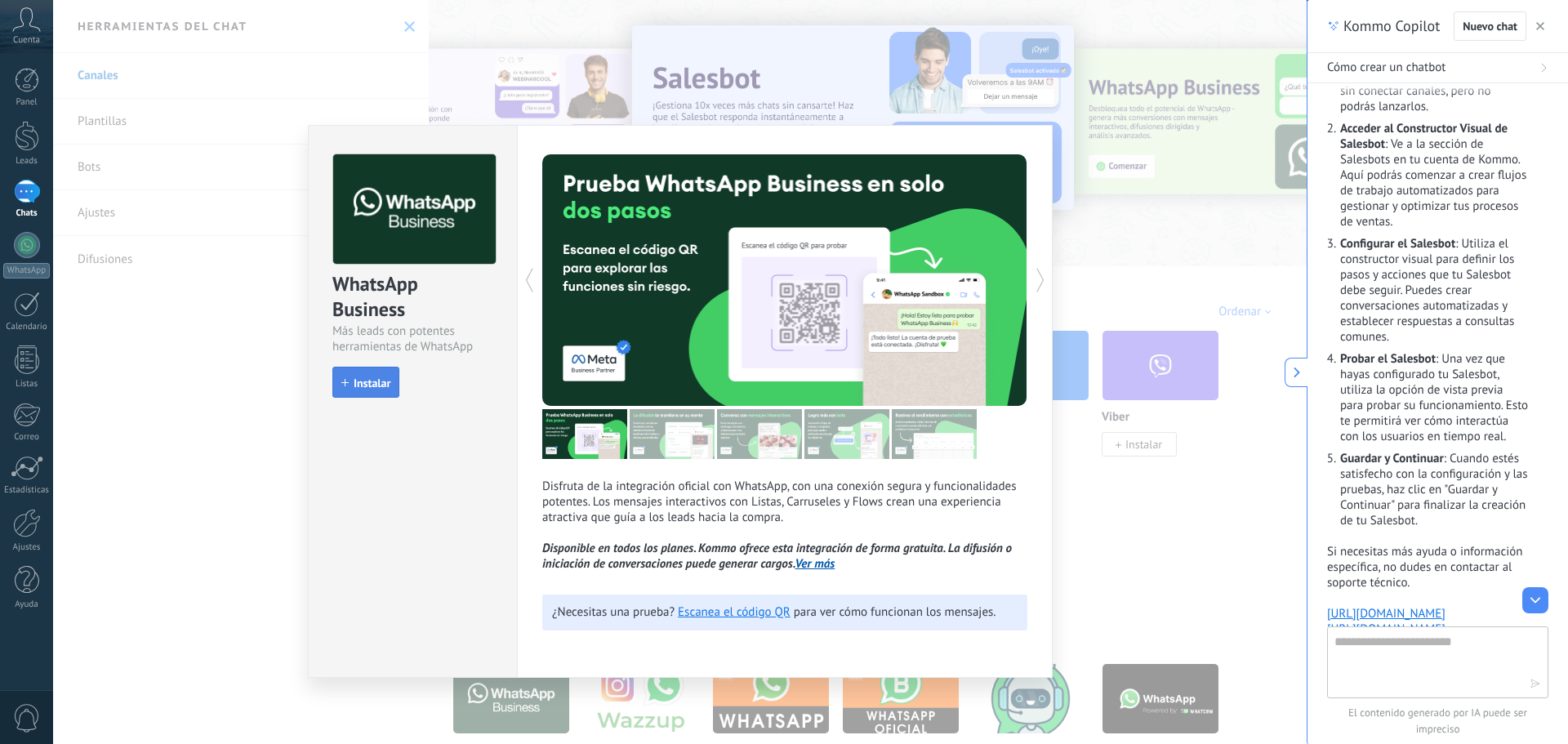
click at [364, 382] on span "Instalar" at bounding box center [371, 383] width 37 height 11
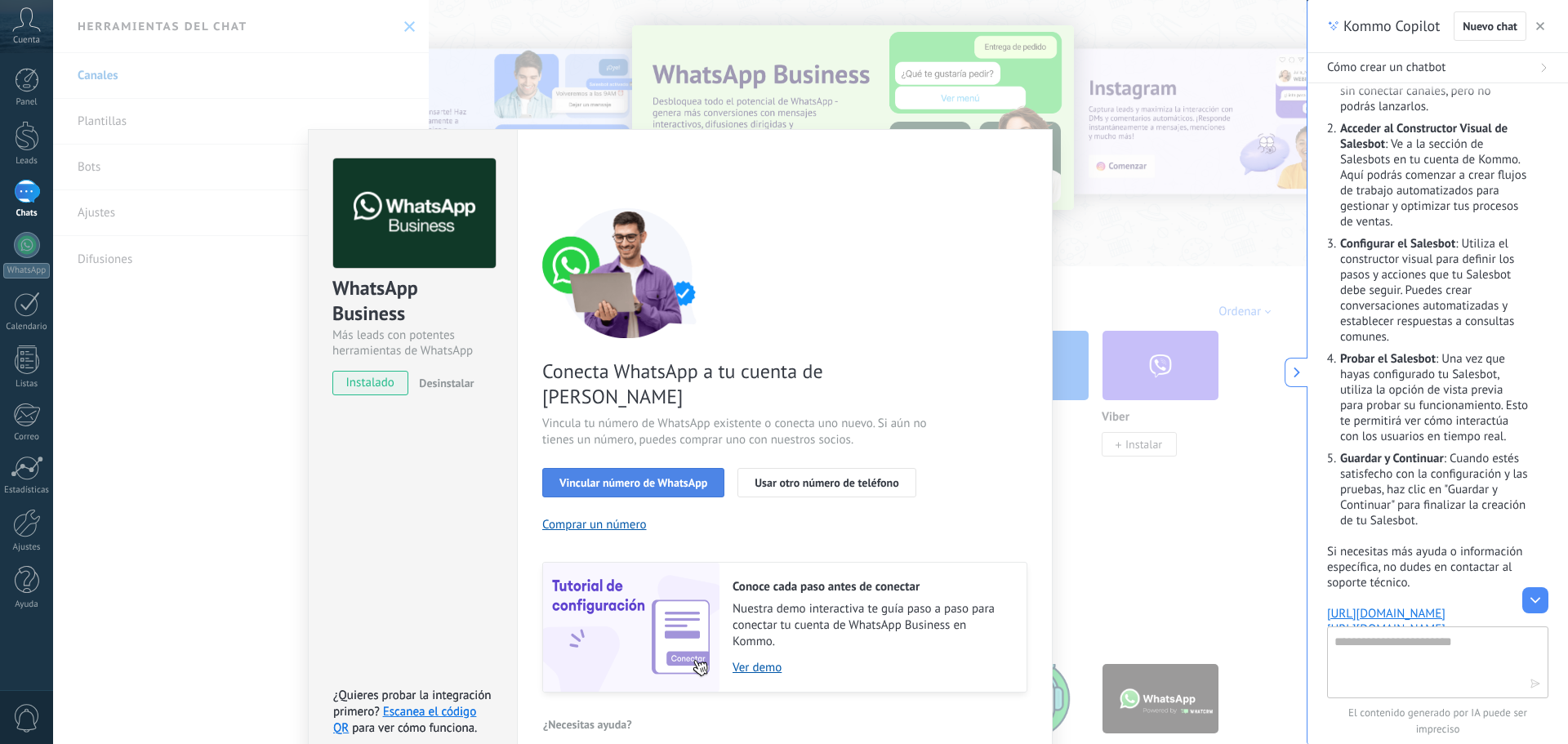
click at [658, 477] on span "Vincular número de WhatsApp" at bounding box center [633, 482] width 148 height 11
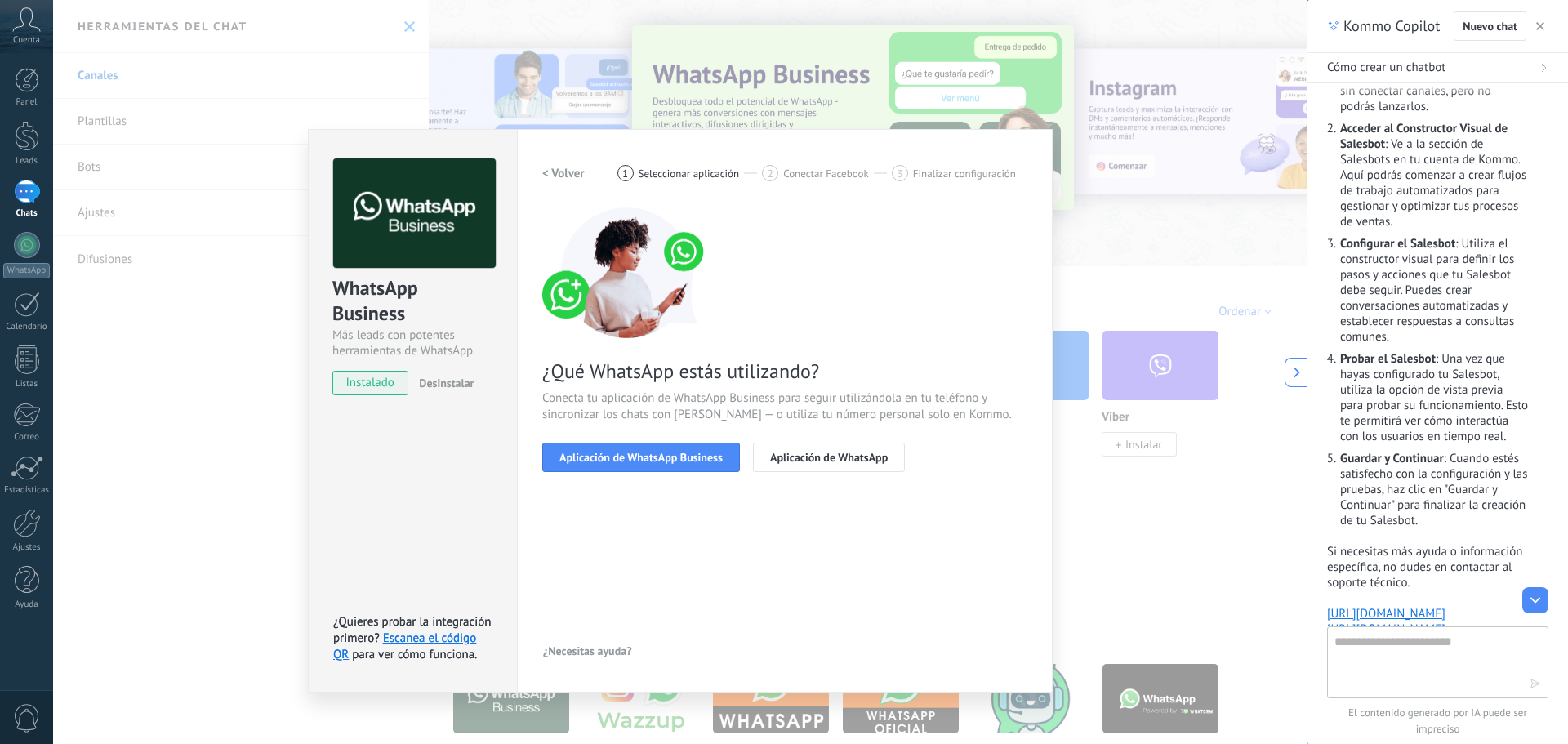
click at [658, 457] on span "Aplicación de WhatsApp Business" at bounding box center [640, 458] width 163 height 11
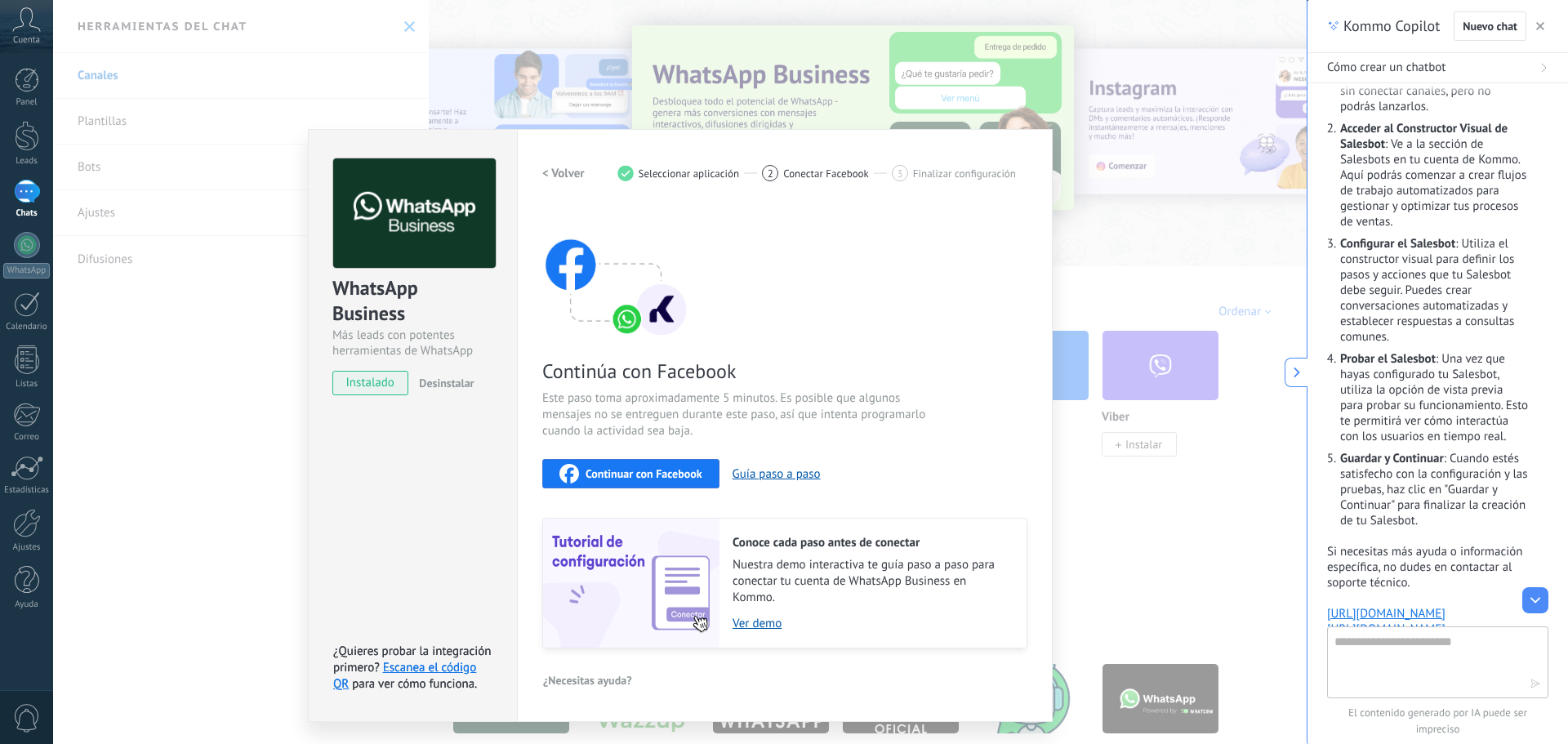
click at [656, 477] on span "Continuar con Facebook" at bounding box center [643, 474] width 117 height 11
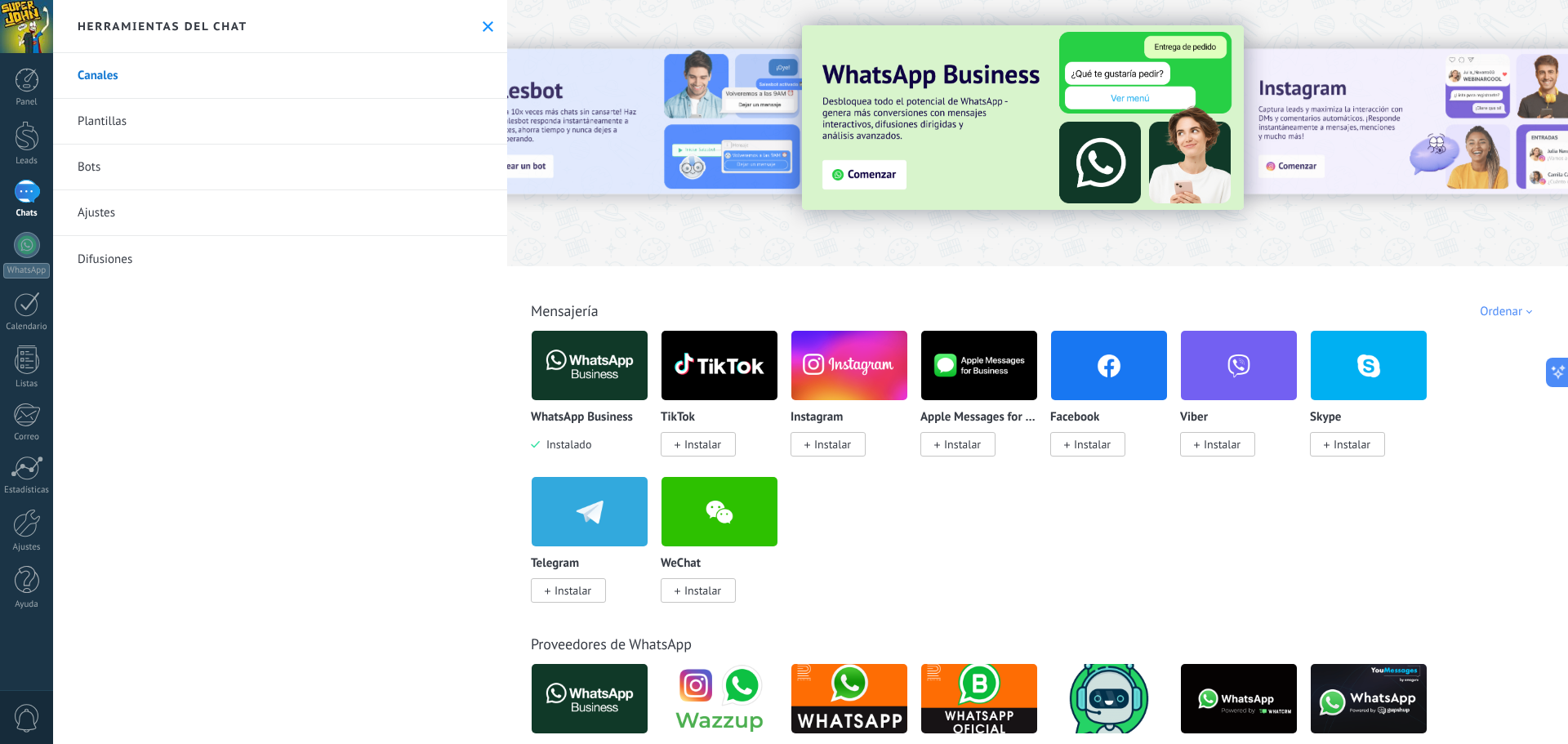
click at [553, 369] on img at bounding box center [589, 366] width 116 height 80
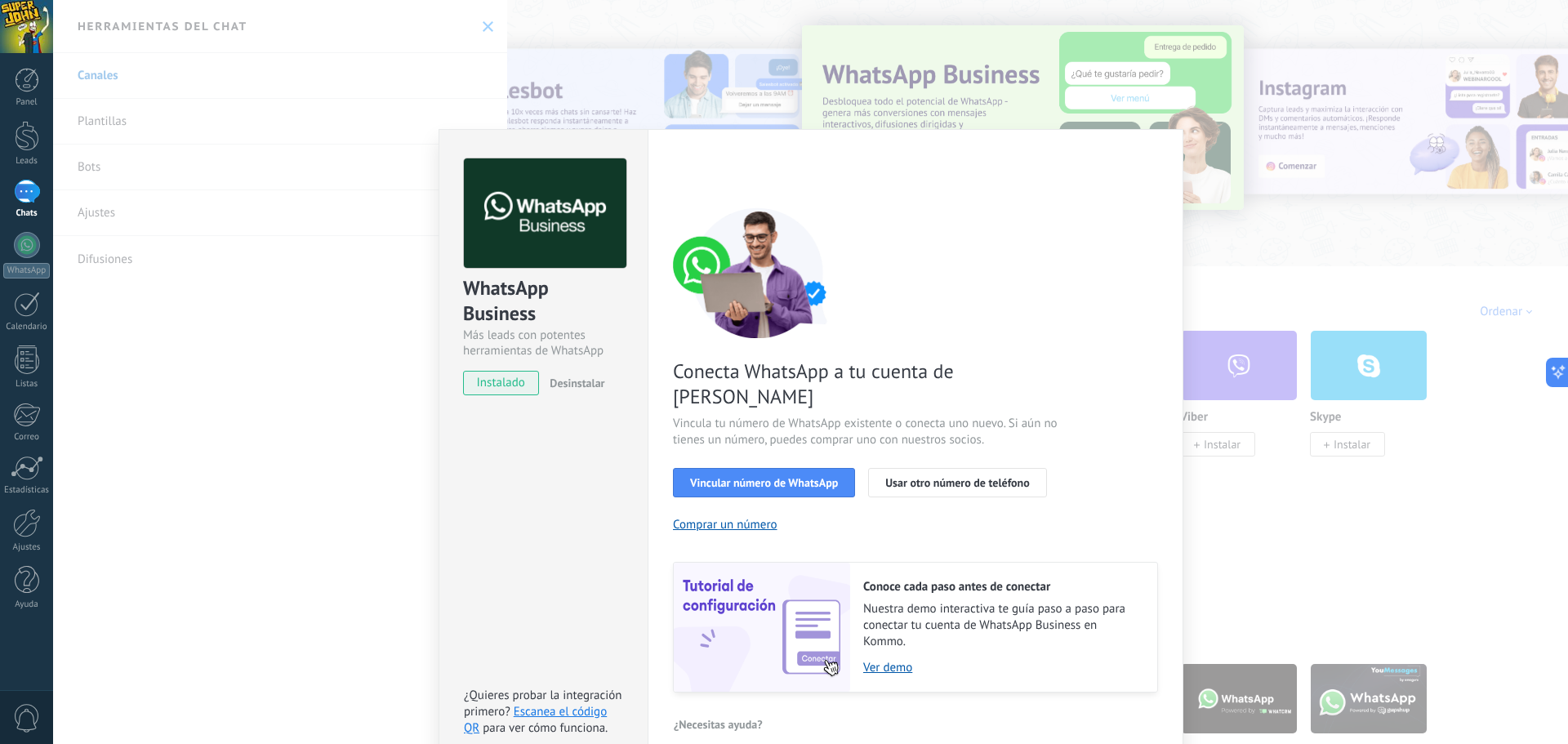
click at [1387, 506] on div "WhatsApp Business Más leads con potentes herramientas de WhatsApp instalado Des…" at bounding box center [810, 372] width 1515 height 744
